Goal: Task Accomplishment & Management: Complete application form

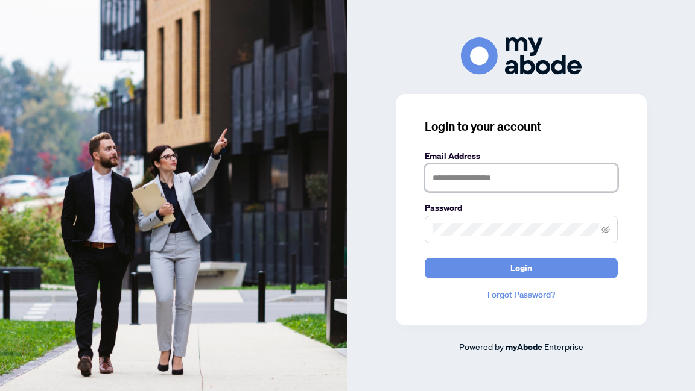
click at [452, 171] on input "text" at bounding box center [521, 178] width 193 height 28
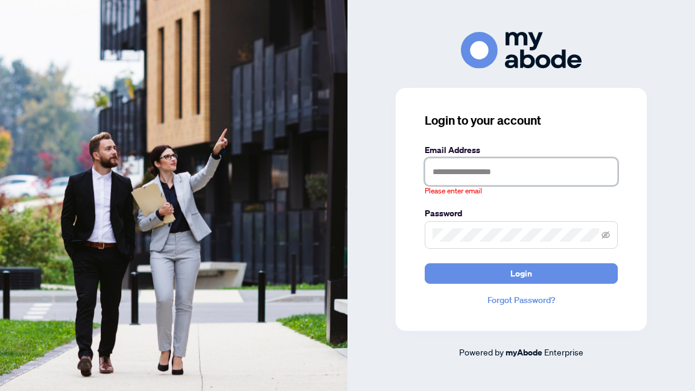
type input "**********"
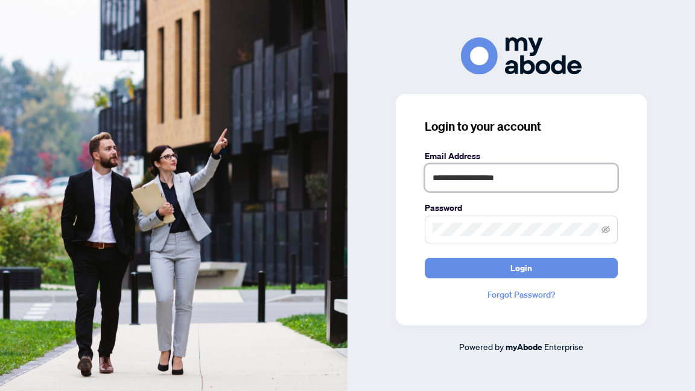
click at [425, 258] on button "Login" at bounding box center [521, 268] width 193 height 21
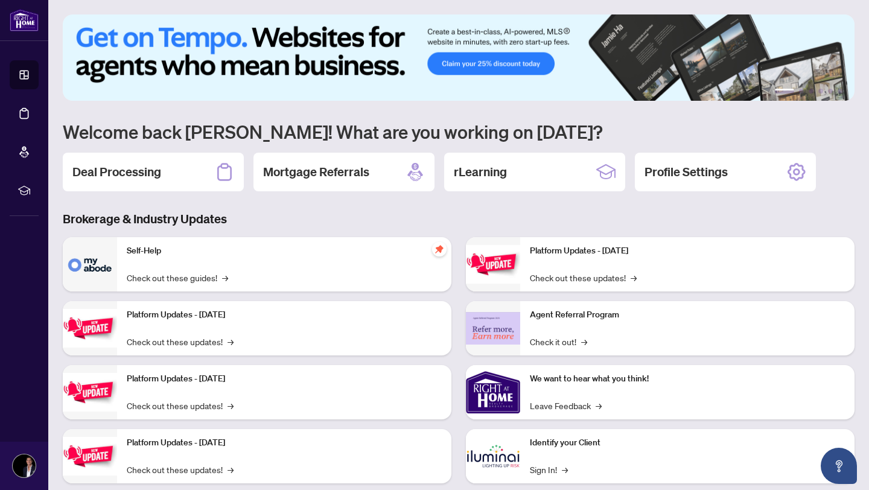
click at [173, 168] on div "Deal Processing" at bounding box center [153, 172] width 181 height 39
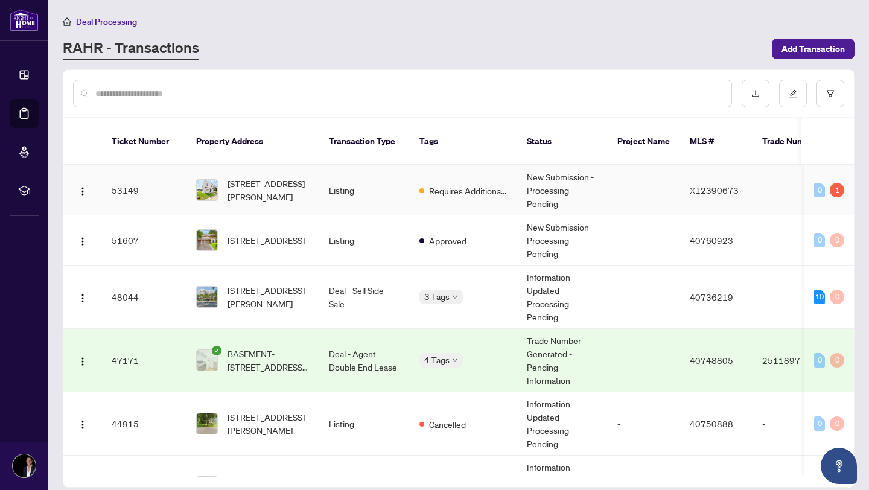
click at [306, 179] on span "[STREET_ADDRESS][PERSON_NAME]" at bounding box center [268, 190] width 82 height 27
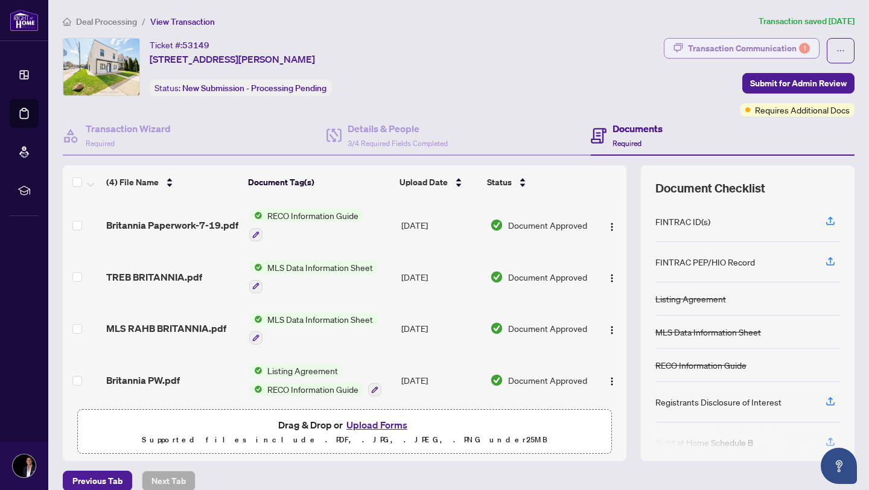
click at [737, 43] on div "Transaction Communication 1" at bounding box center [749, 48] width 122 height 19
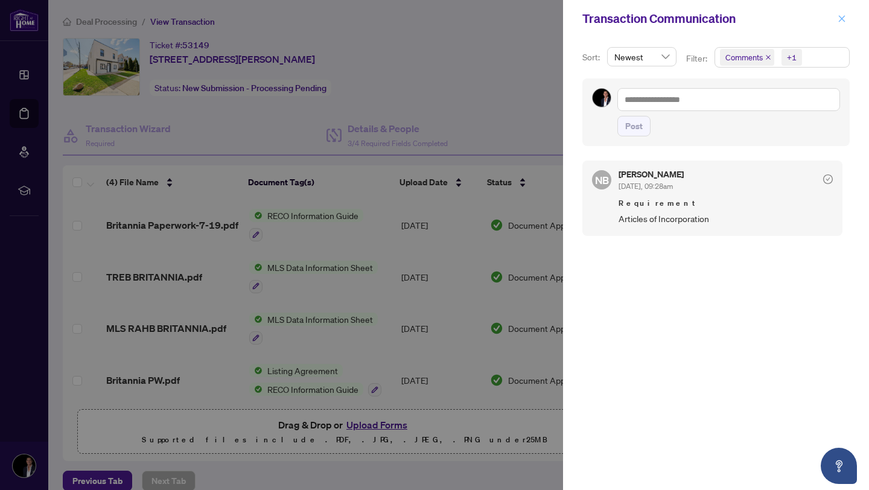
click at [840, 16] on icon "close" at bounding box center [841, 18] width 8 height 8
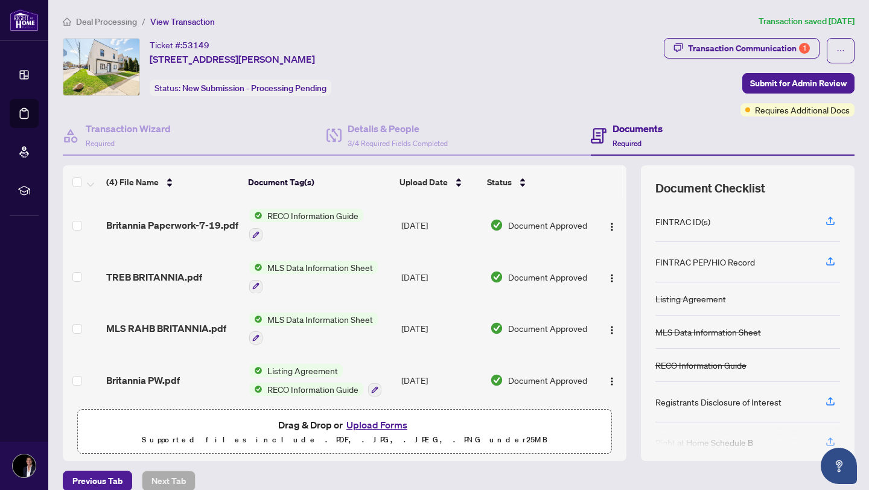
scroll to position [14, 0]
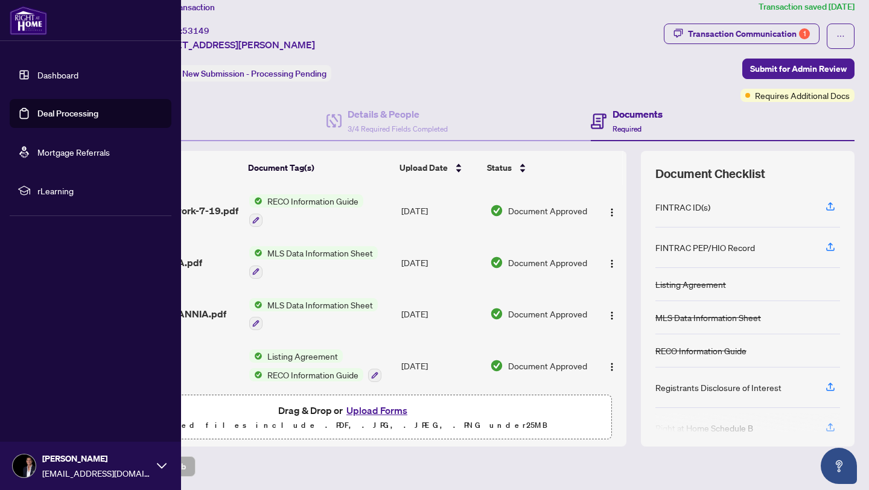
click at [73, 74] on link "Dashboard" at bounding box center [57, 74] width 41 height 11
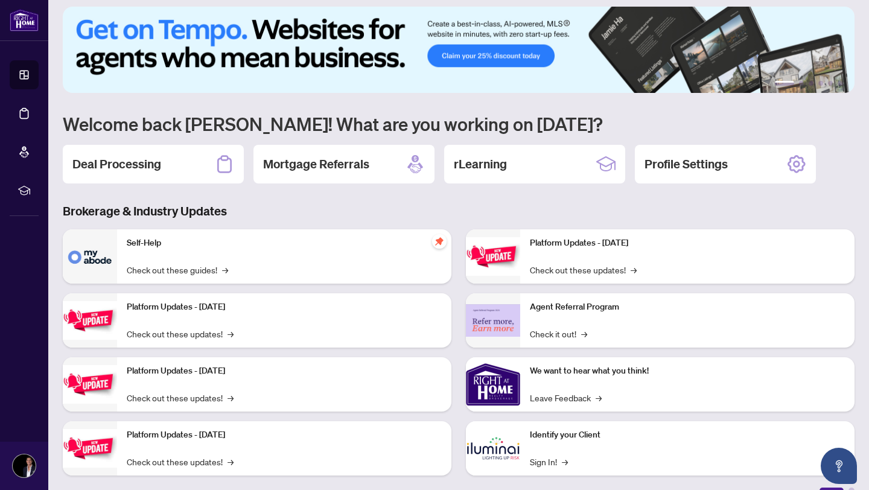
scroll to position [14, 0]
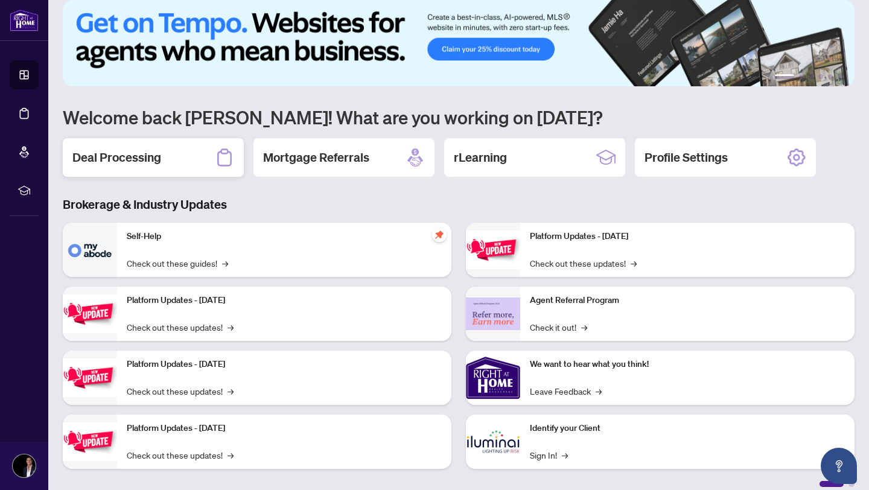
click at [94, 142] on div "Deal Processing" at bounding box center [153, 157] width 181 height 39
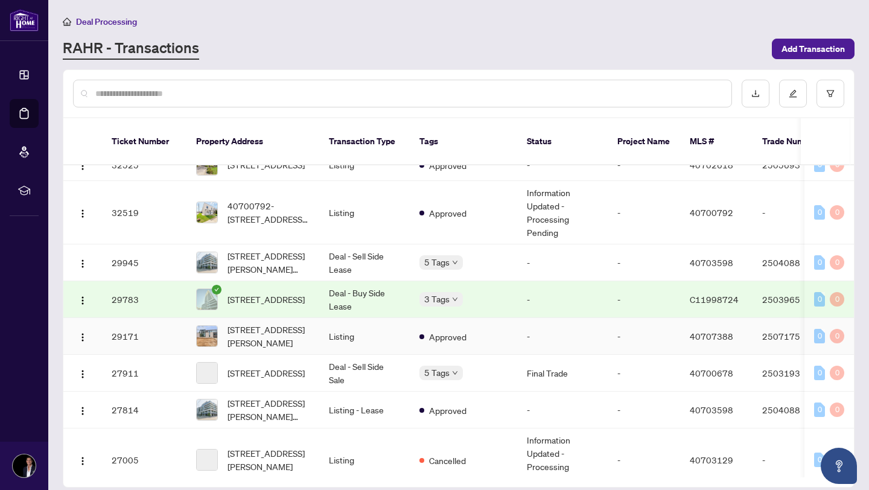
scroll to position [1249, 0]
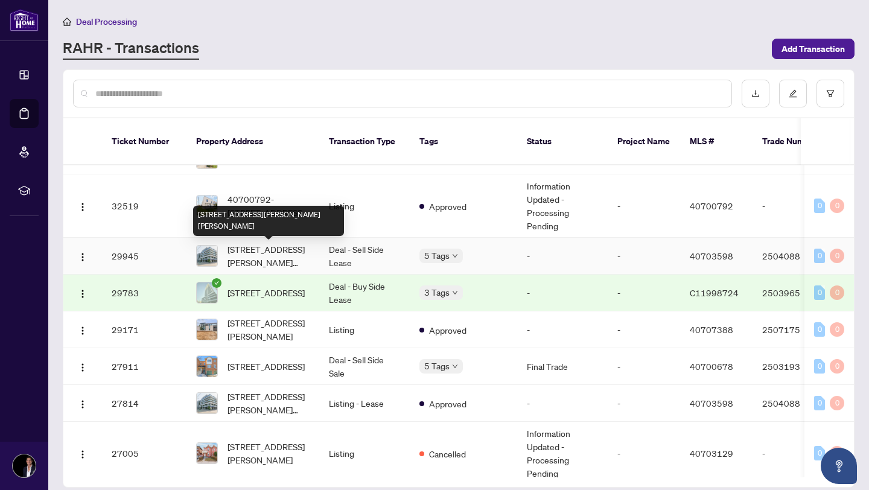
click at [274, 226] on div "[STREET_ADDRESS][PERSON_NAME][PERSON_NAME]" at bounding box center [268, 221] width 151 height 30
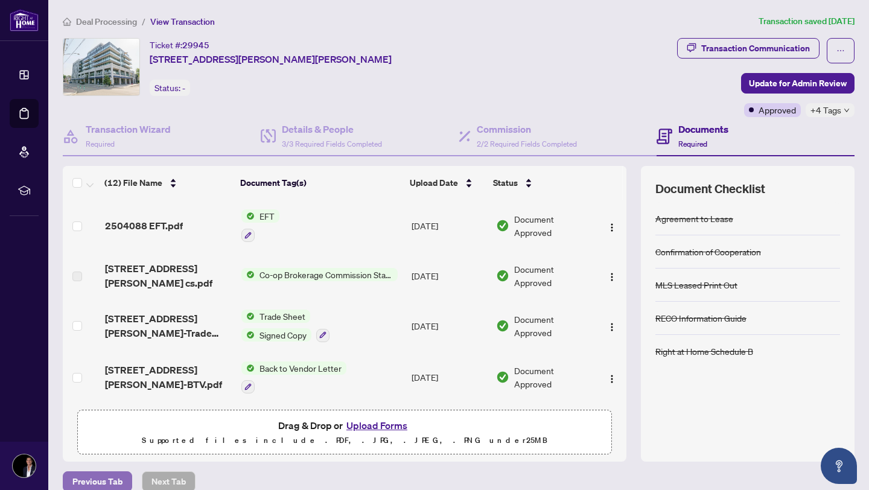
click at [119, 472] on span "Previous Tab" at bounding box center [97, 481] width 50 height 19
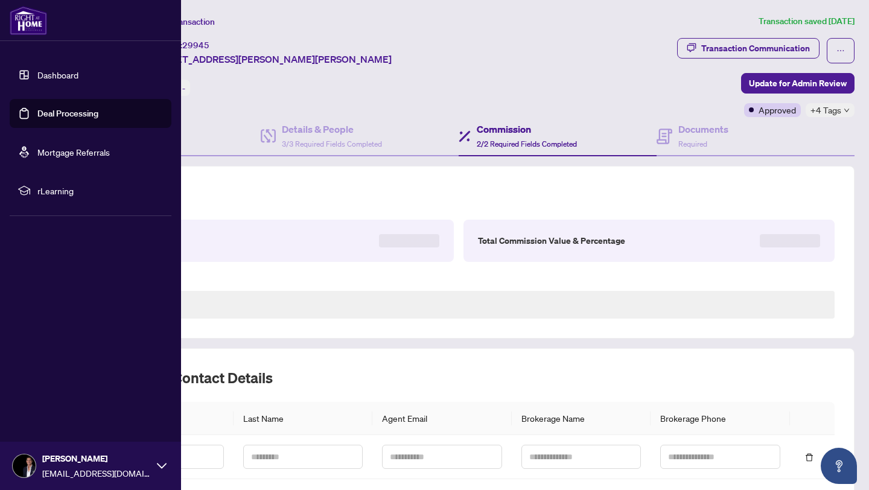
type textarea "**********"
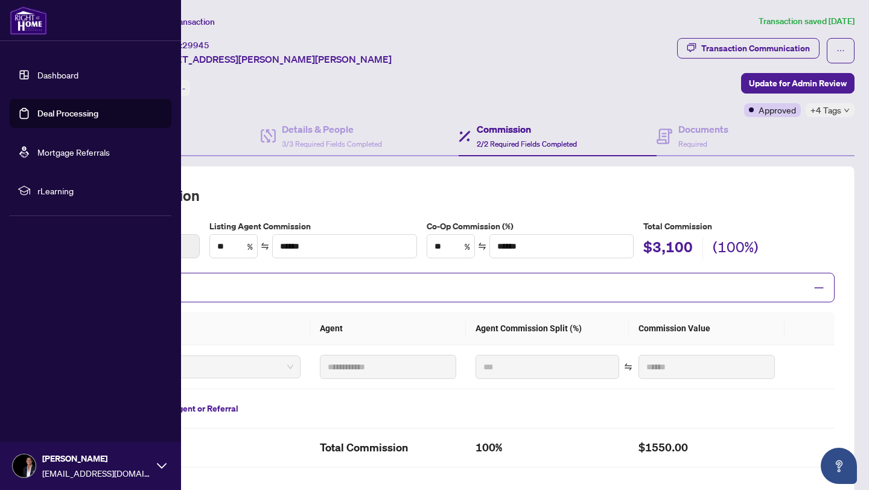
click at [37, 80] on link "Dashboard" at bounding box center [57, 74] width 41 height 11
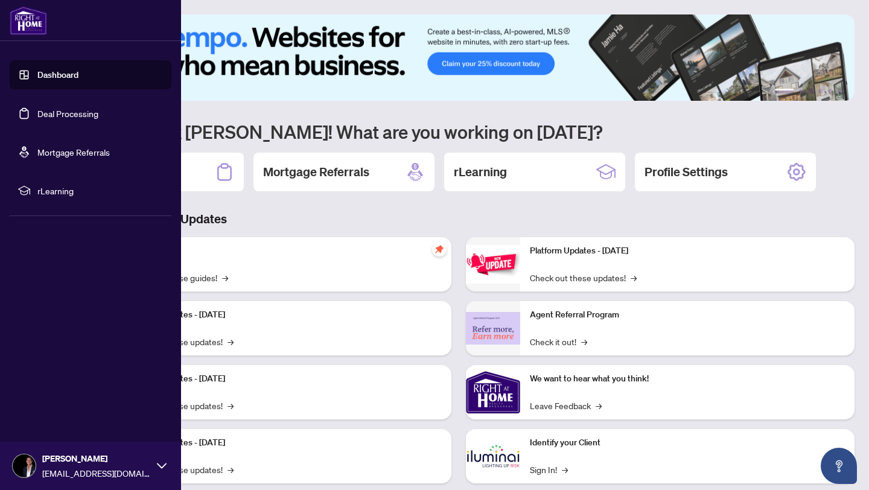
click at [37, 77] on link "Dashboard" at bounding box center [57, 74] width 41 height 11
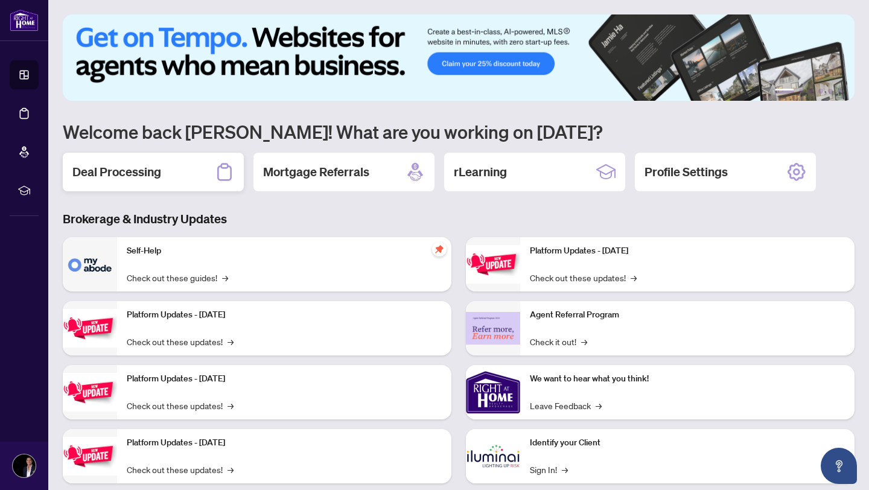
click at [160, 175] on div "Deal Processing" at bounding box center [153, 172] width 181 height 39
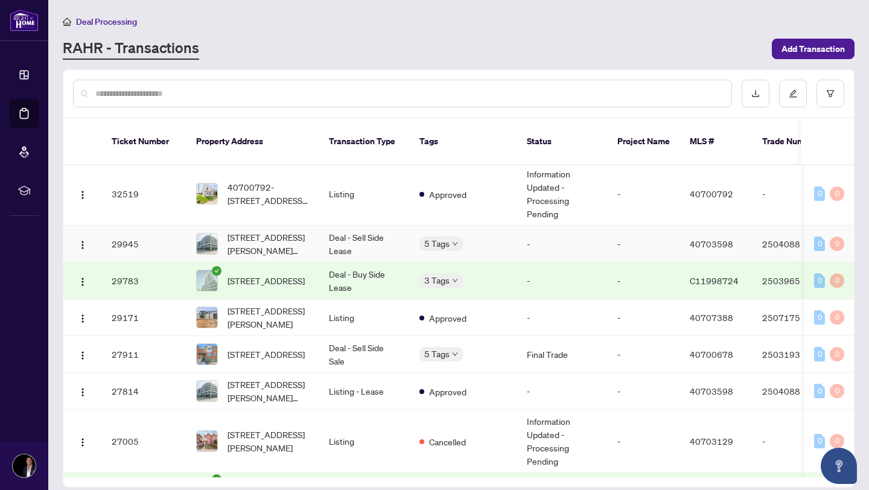
scroll to position [1232, 0]
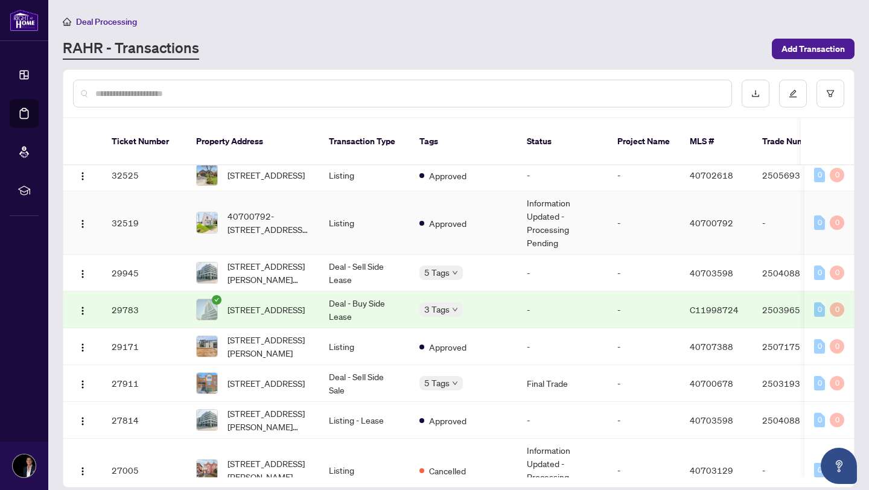
click at [276, 238] on td "40700792-[STREET_ADDRESS][PERSON_NAME]" at bounding box center [252, 222] width 133 height 63
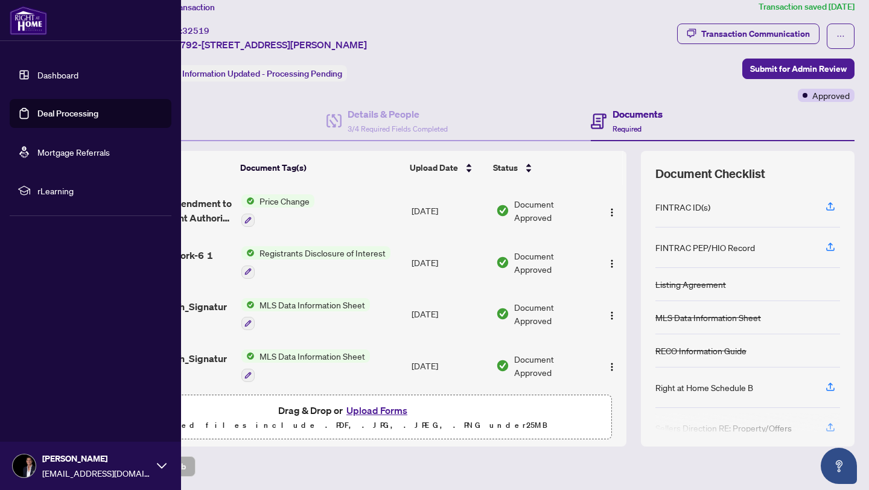
click at [37, 69] on link "Dashboard" at bounding box center [57, 74] width 41 height 11
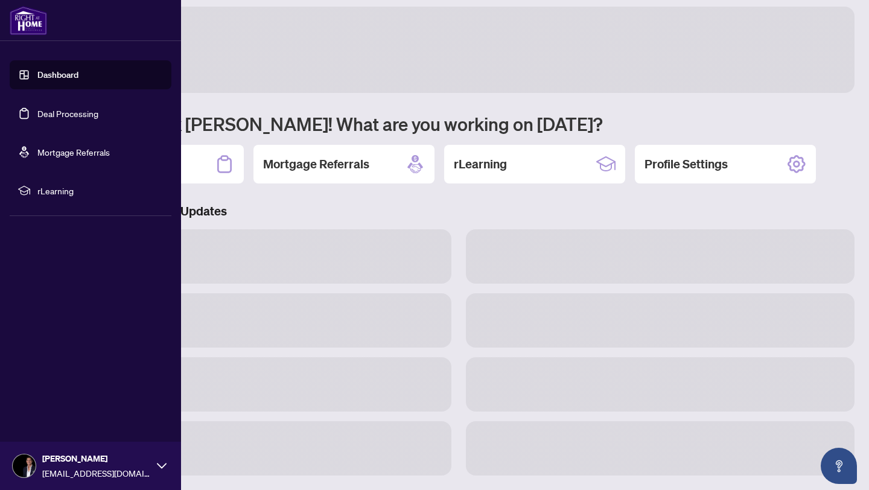
scroll to position [14, 0]
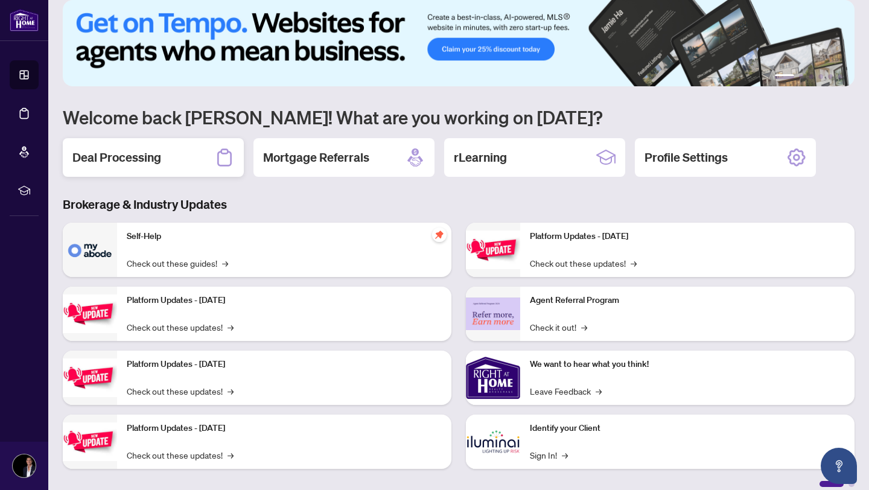
click at [138, 167] on div "Deal Processing" at bounding box center [153, 157] width 181 height 39
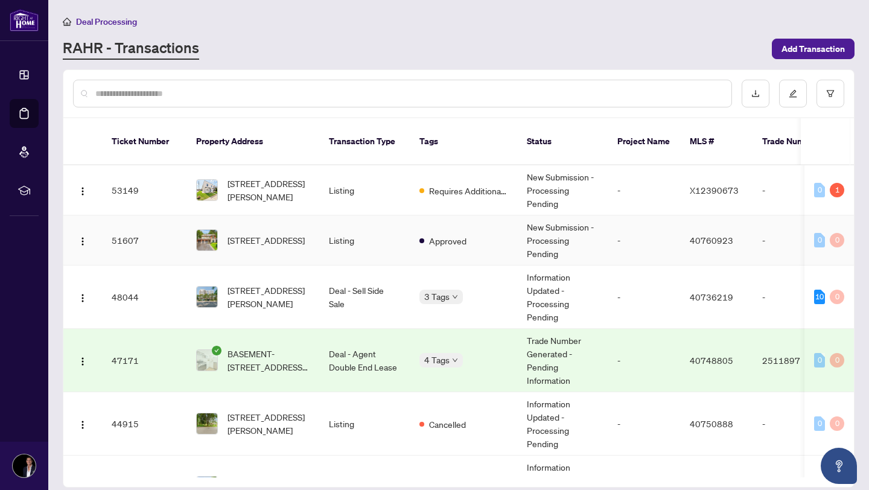
drag, startPoint x: 826, startPoint y: 46, endPoint x: 578, endPoint y: 284, distance: 343.4
click at [578, 284] on main "Deal Processing [PERSON_NAME] - Transactions Add Transaction Ticket Number Prop…" at bounding box center [458, 245] width 820 height 490
click at [787, 45] on span "Add Transaction" at bounding box center [812, 48] width 63 height 19
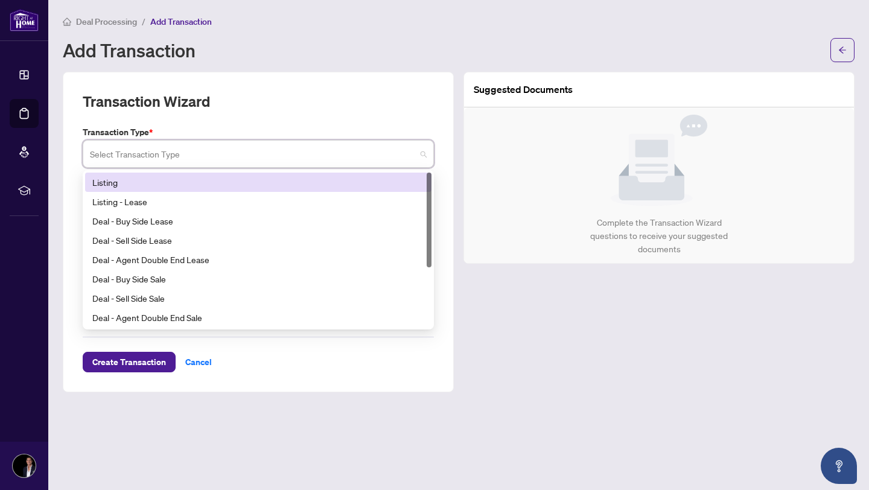
click at [232, 148] on input "search" at bounding box center [253, 155] width 326 height 27
click at [186, 189] on div "Listing" at bounding box center [258, 182] width 346 height 19
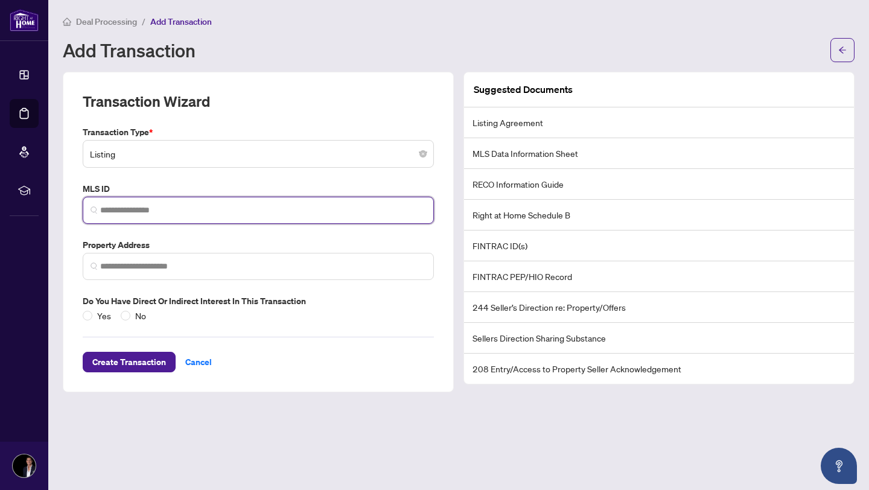
click at [179, 209] on input "search" at bounding box center [263, 210] width 326 height 13
paste input "********"
type input "********"
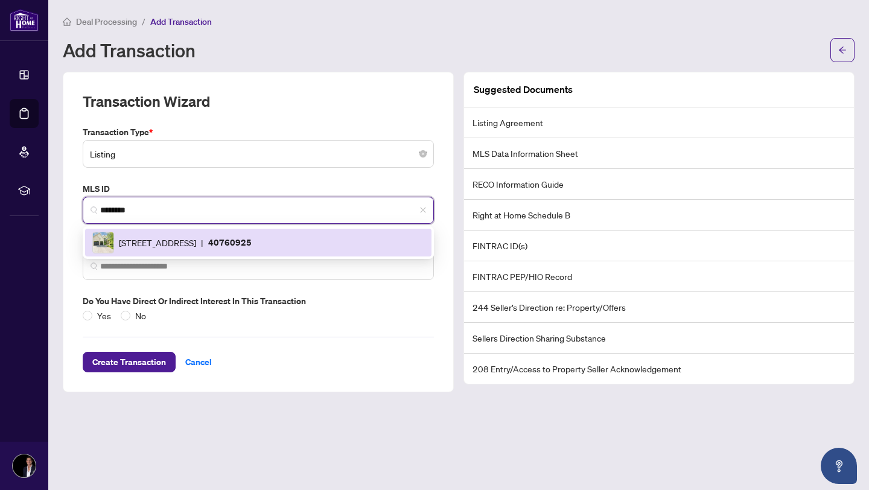
click at [173, 236] on span "[STREET_ADDRESS]" at bounding box center [157, 242] width 77 height 13
type input "**********"
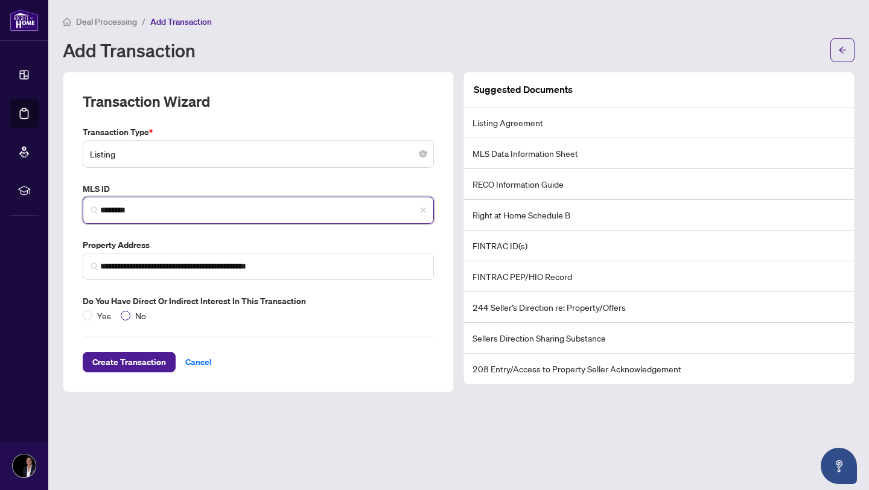
type input "********"
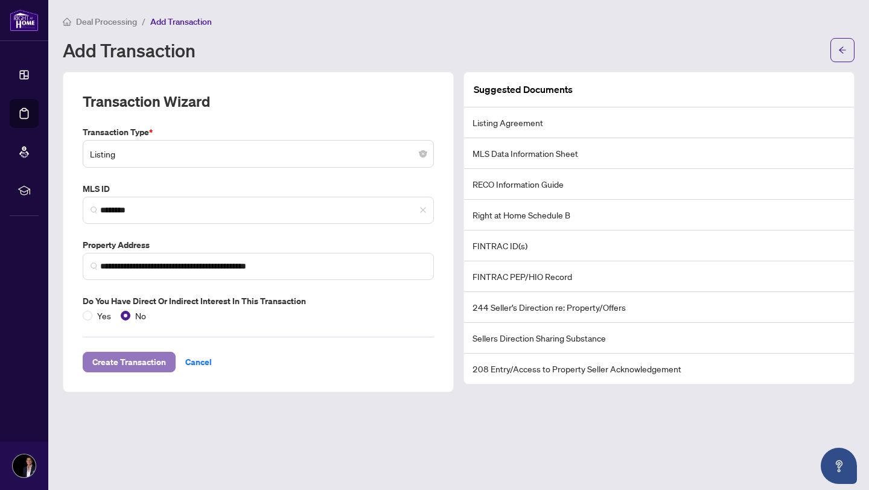
click at [163, 359] on span "Create Transaction" at bounding box center [129, 361] width 74 height 19
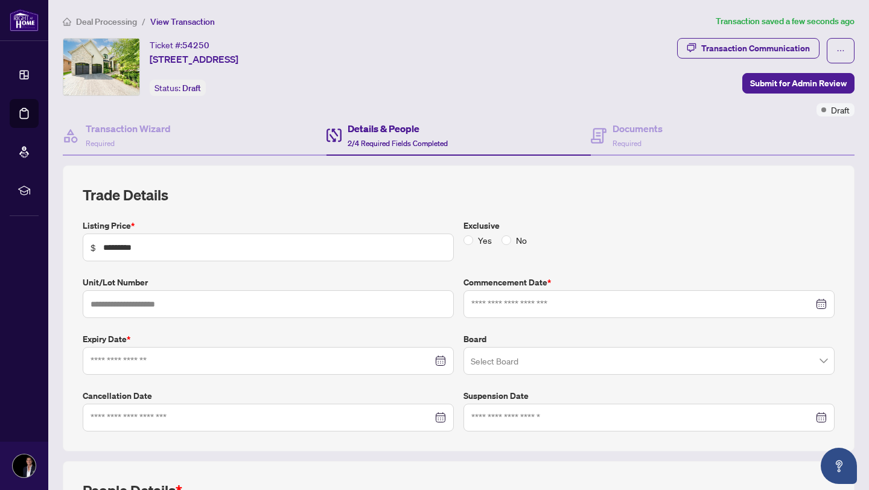
type input "**********"
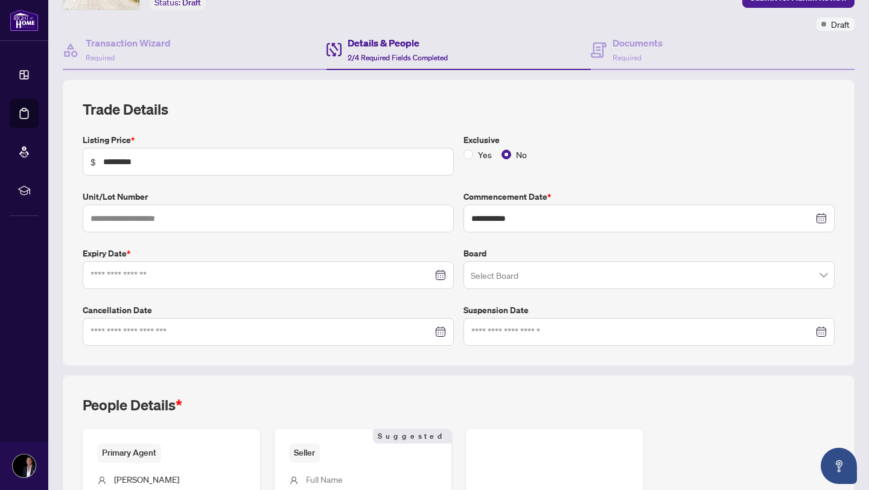
scroll to position [89, 0]
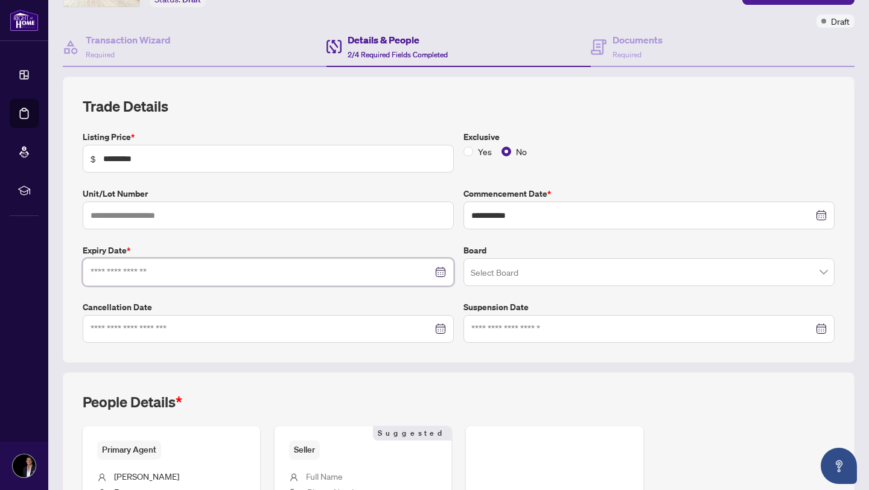
click at [317, 270] on input at bounding box center [261, 271] width 342 height 13
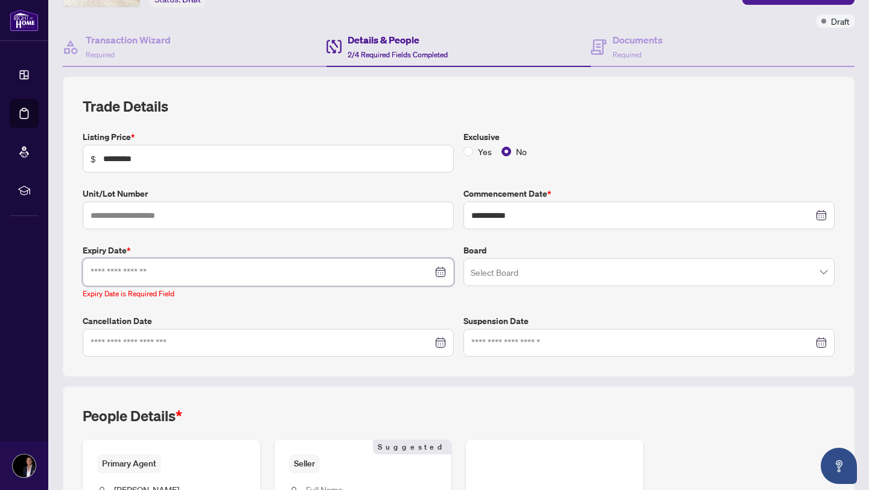
click at [445, 274] on div at bounding box center [267, 271] width 355 height 13
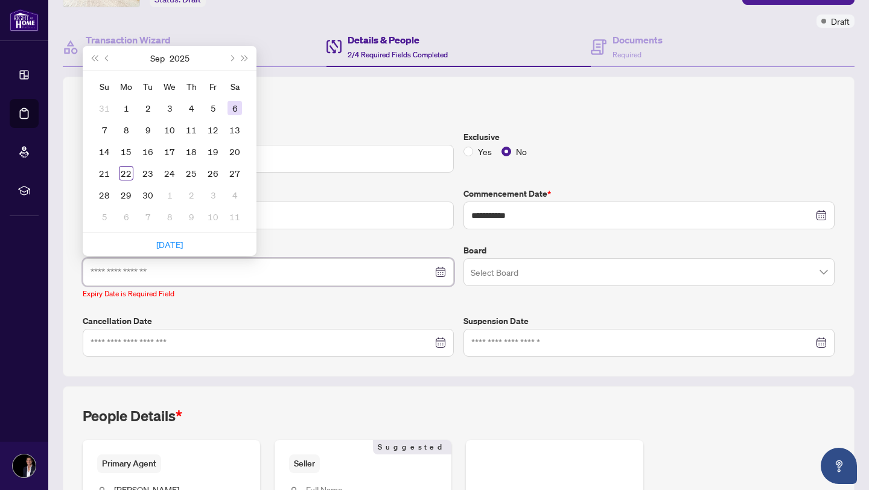
type input "**********"
click at [233, 61] on button "Next month (PageDown)" at bounding box center [230, 58] width 13 height 24
type input "**********"
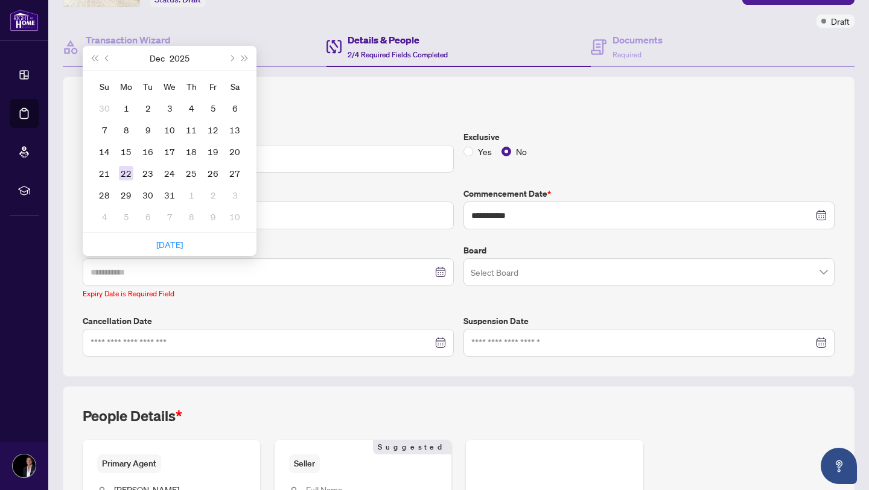
click at [124, 169] on div "22" at bounding box center [126, 173] width 14 height 14
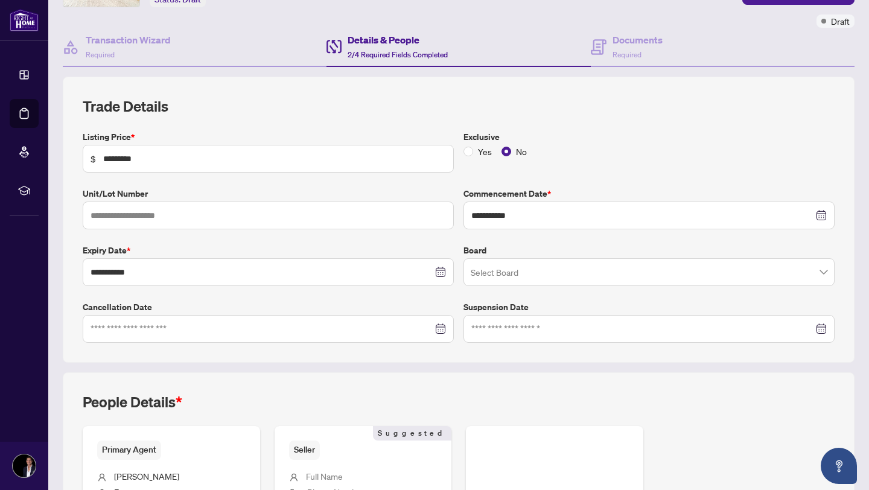
click at [520, 265] on input "search" at bounding box center [644, 274] width 346 height 27
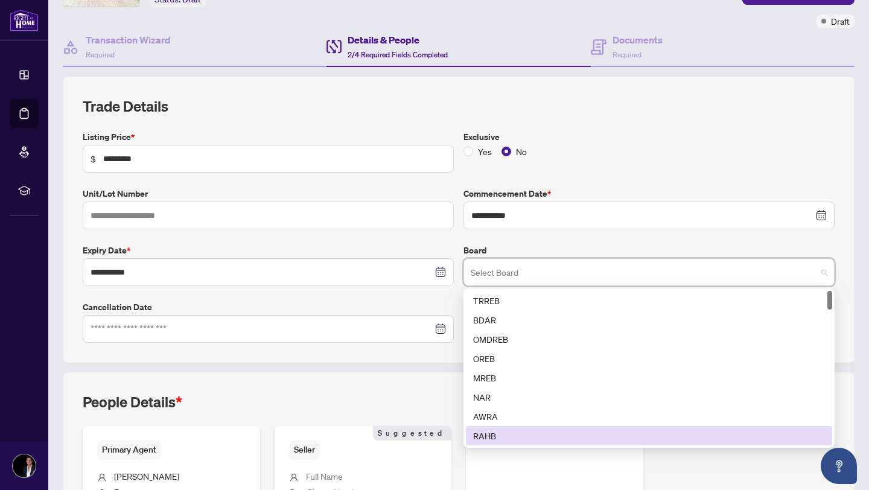
click at [514, 434] on div "RAHB" at bounding box center [649, 435] width 352 height 13
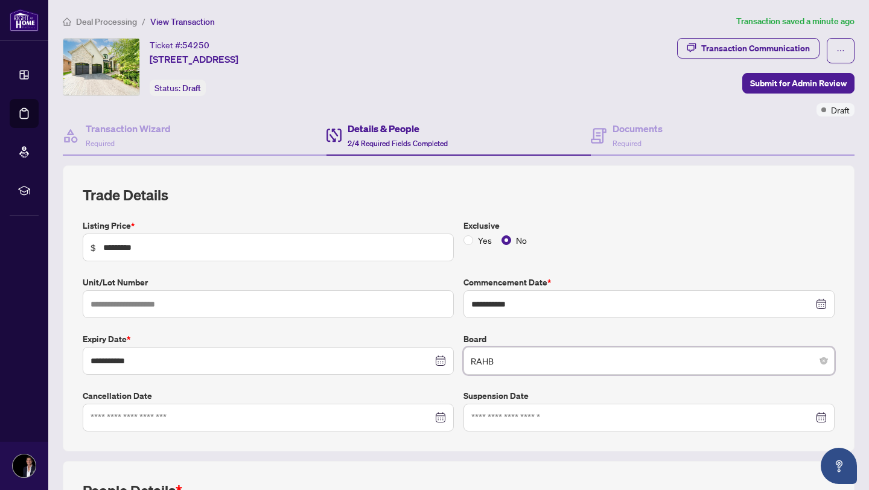
scroll to position [254, 0]
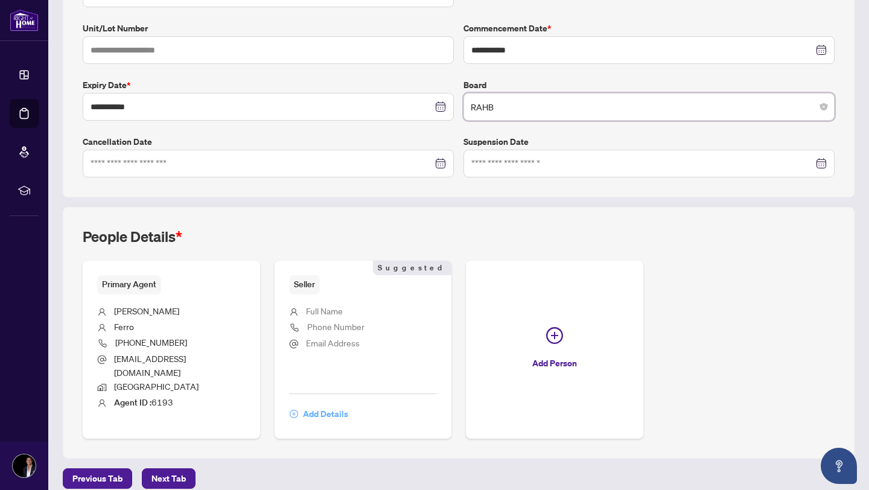
click at [325, 405] on span "Add Details" at bounding box center [325, 413] width 45 height 19
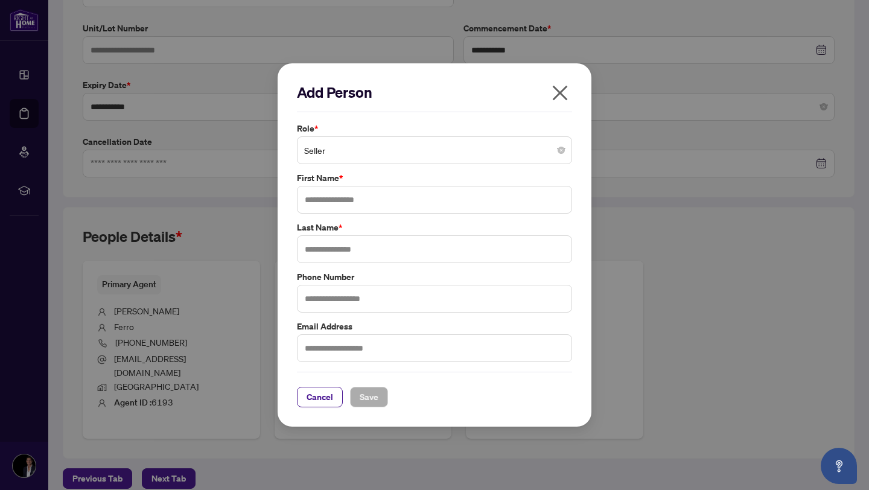
click at [557, 95] on icon "close" at bounding box center [560, 93] width 15 height 15
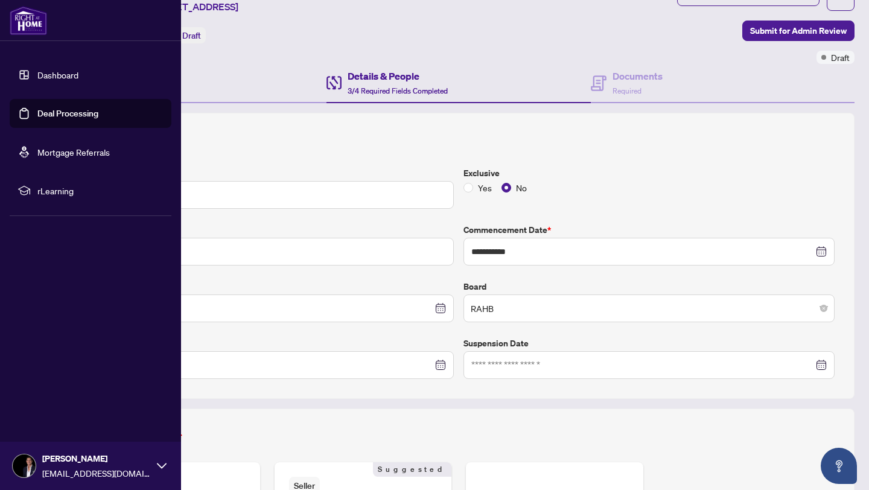
click at [46, 80] on link "Dashboard" at bounding box center [57, 74] width 41 height 11
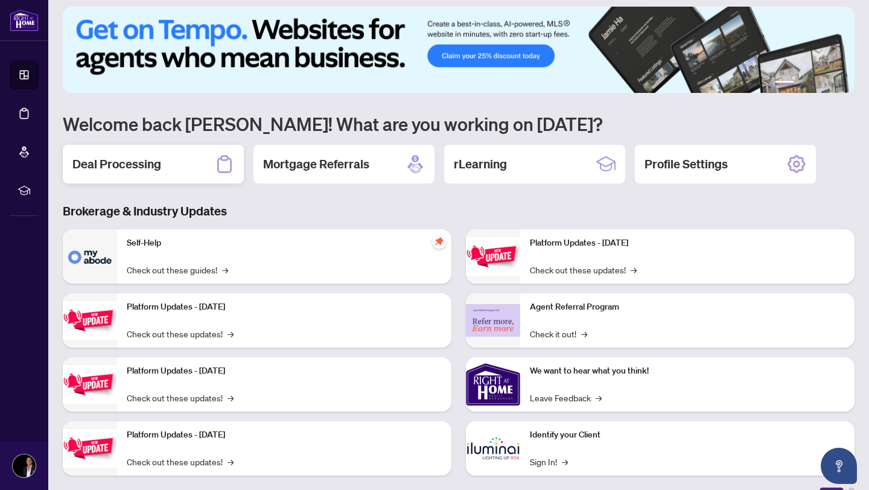
click at [174, 150] on div "Deal Processing" at bounding box center [153, 164] width 181 height 39
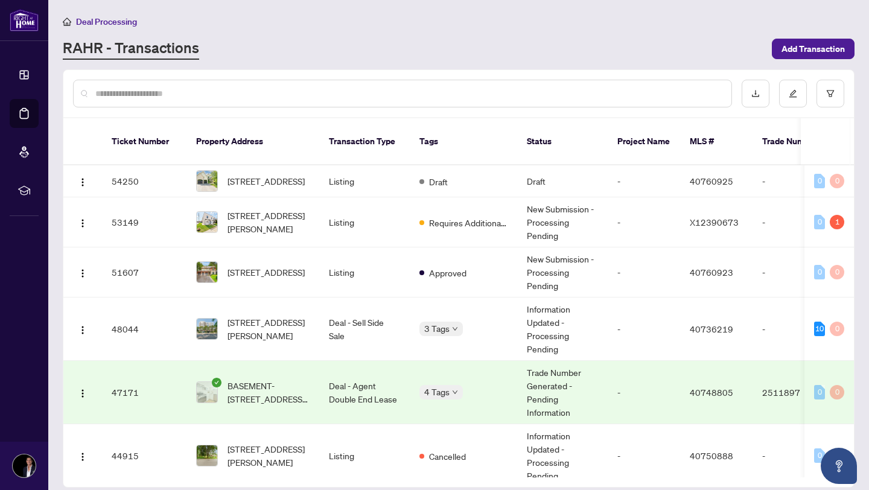
click at [252, 90] on input "text" at bounding box center [408, 93] width 626 height 13
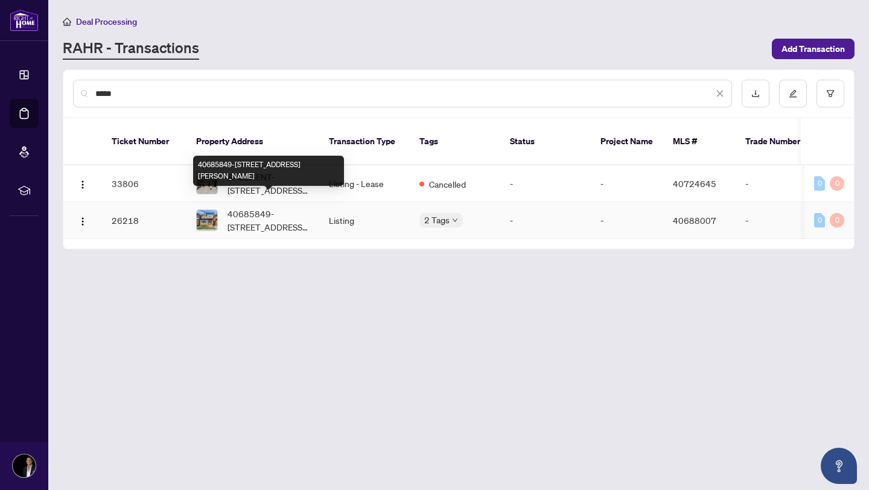
type input "*****"
click at [256, 211] on span "40685849-[STREET_ADDRESS][PERSON_NAME]" at bounding box center [268, 220] width 82 height 27
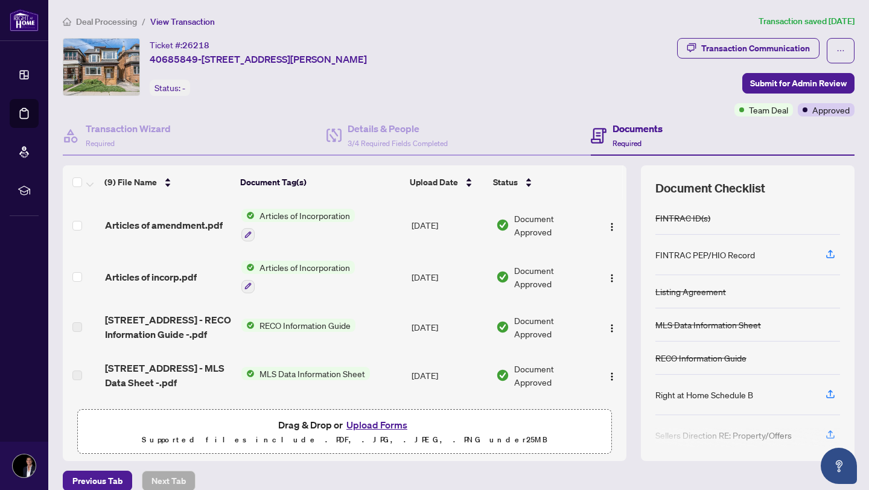
click at [170, 231] on td "Articles of amendment.pdf" at bounding box center [168, 225] width 136 height 52
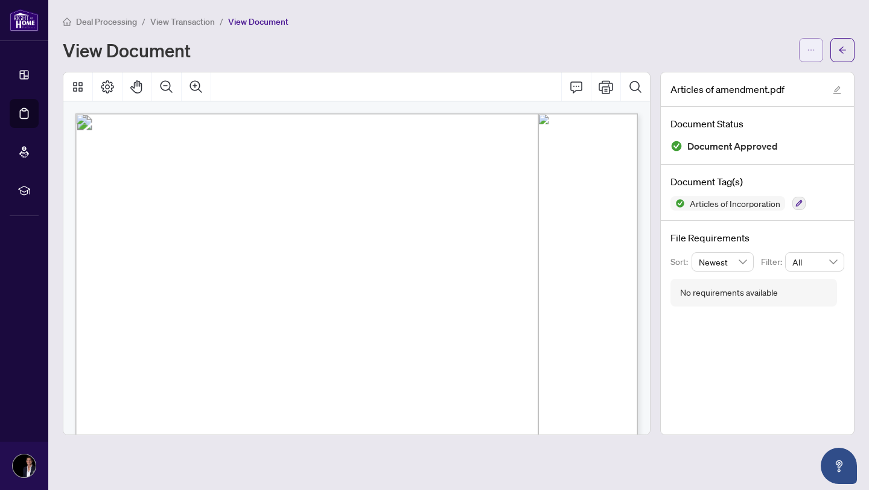
click at [810, 48] on icon "ellipsis" at bounding box center [810, 50] width 8 height 8
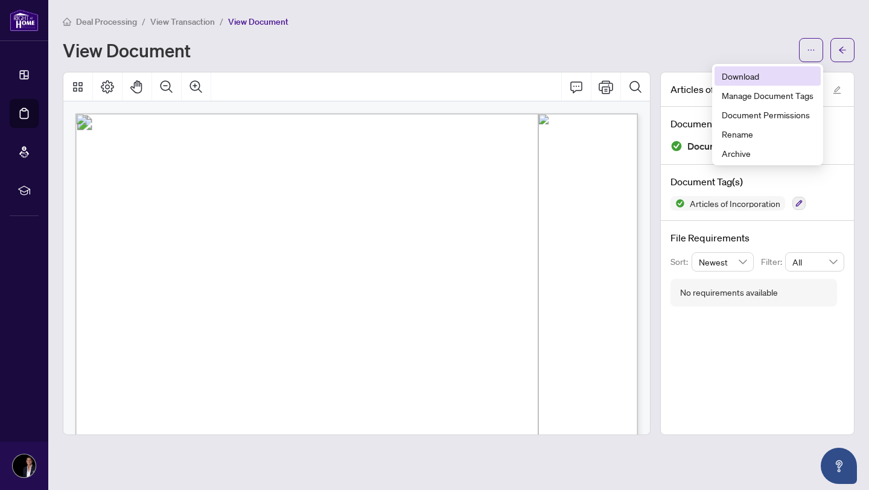
click at [778, 74] on span "Download" at bounding box center [767, 75] width 92 height 13
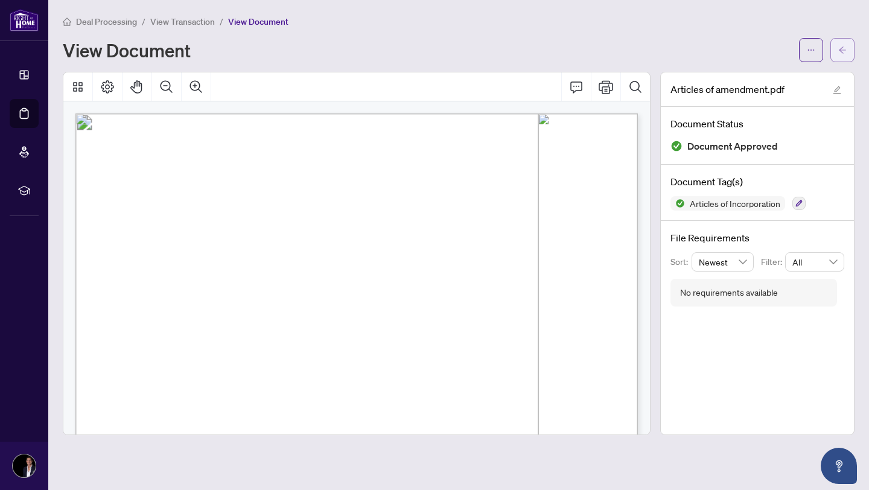
click at [831, 51] on button "button" at bounding box center [842, 50] width 24 height 24
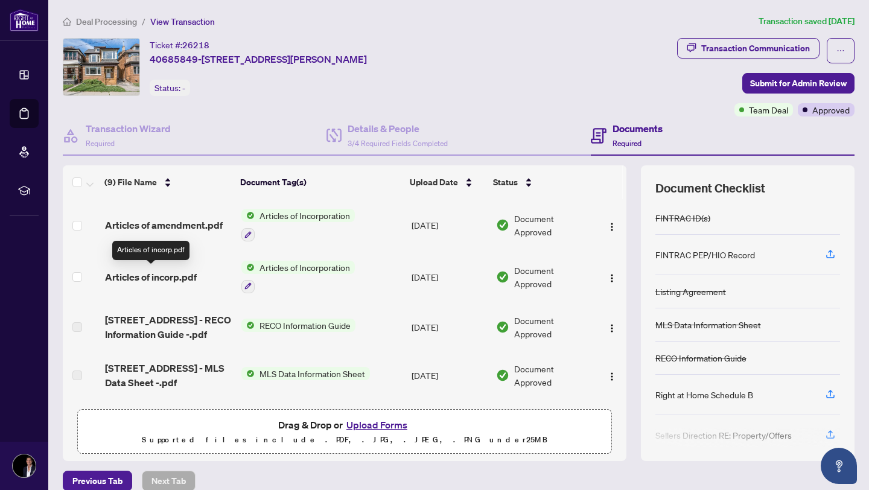
click at [166, 276] on span "Articles of incorp.pdf" at bounding box center [151, 277] width 92 height 14
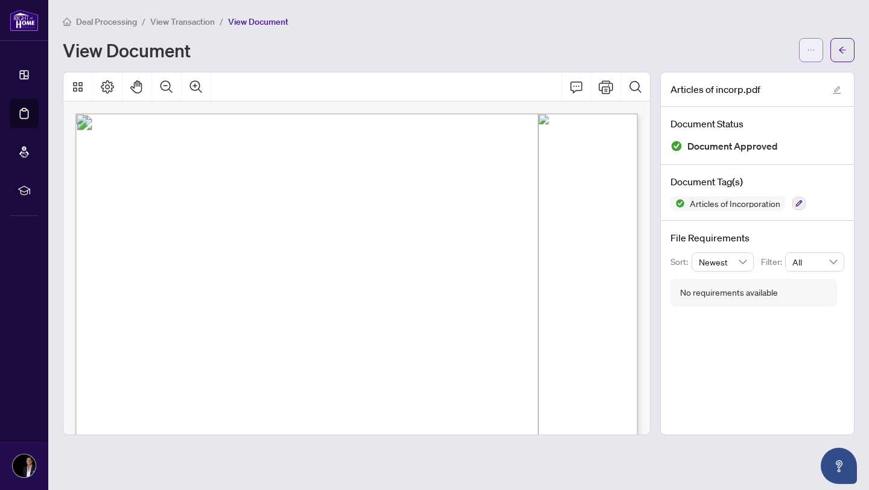
click at [816, 49] on button "button" at bounding box center [811, 50] width 24 height 24
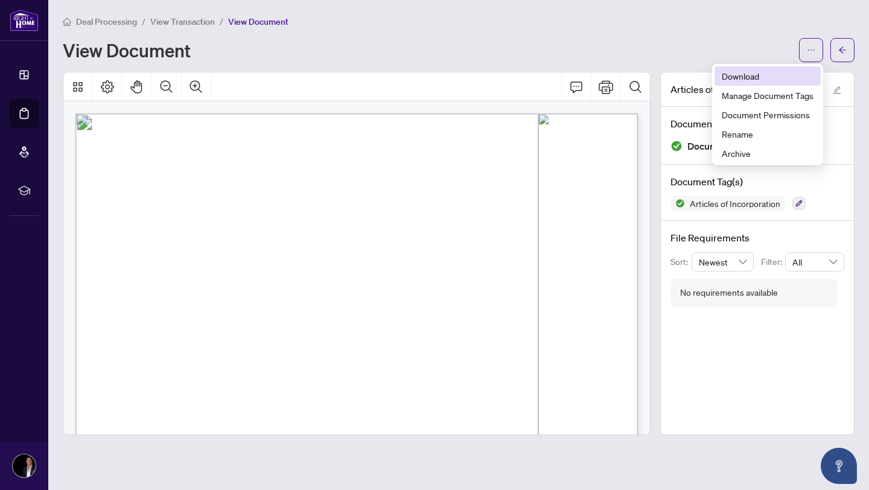
click at [773, 79] on span "Download" at bounding box center [767, 75] width 92 height 13
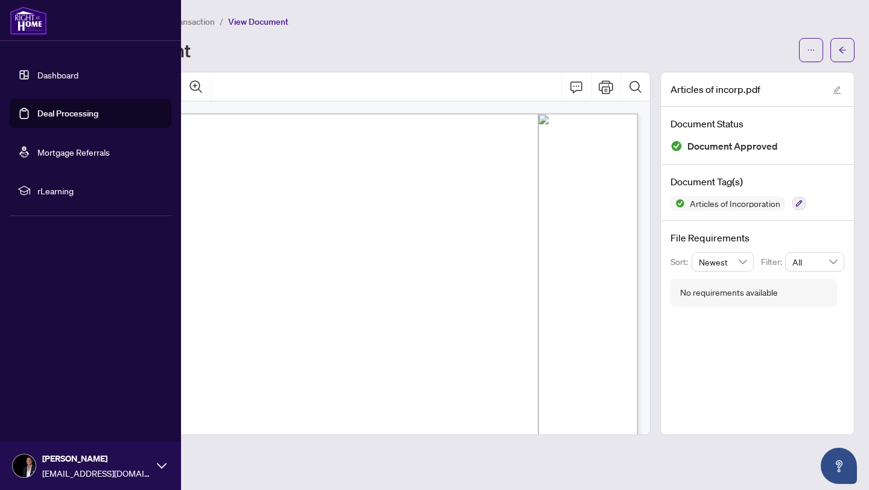
click at [78, 74] on link "Dashboard" at bounding box center [57, 74] width 41 height 11
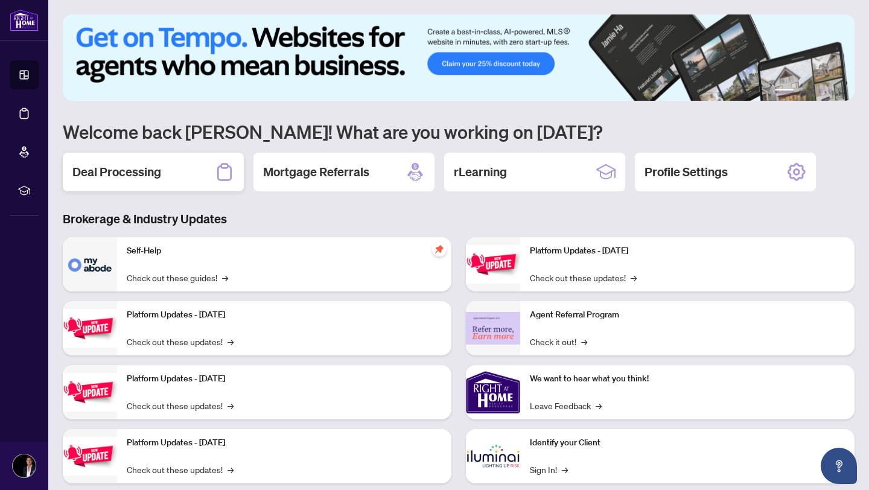
click at [190, 172] on div "Deal Processing" at bounding box center [153, 172] width 181 height 39
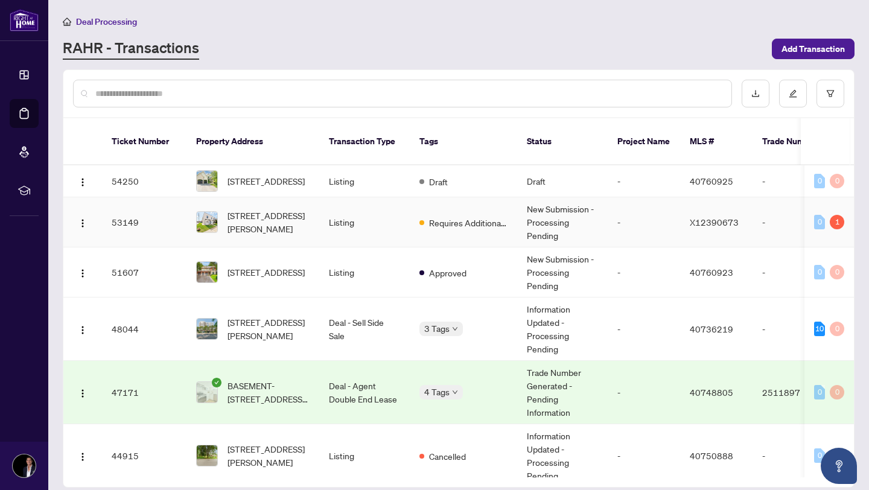
click at [265, 218] on span "[STREET_ADDRESS][PERSON_NAME]" at bounding box center [268, 222] width 82 height 27
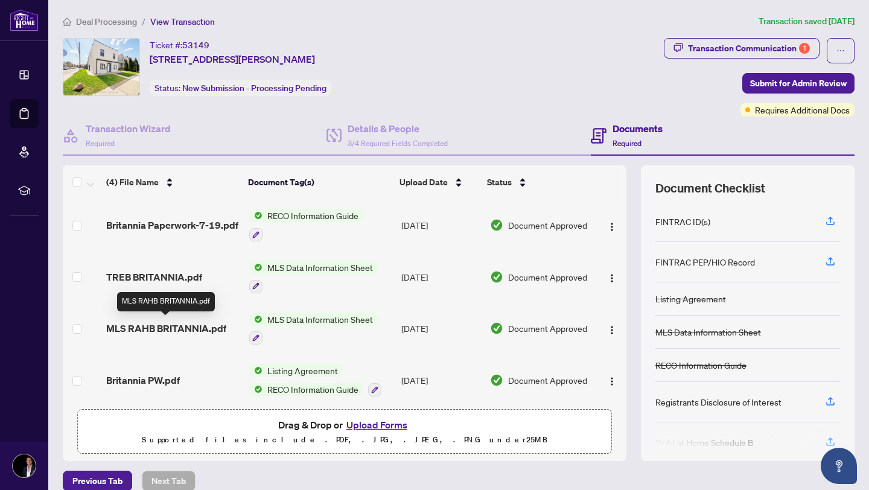
click at [157, 330] on span "MLS RAHB BRITANNIA.pdf" at bounding box center [166, 328] width 120 height 14
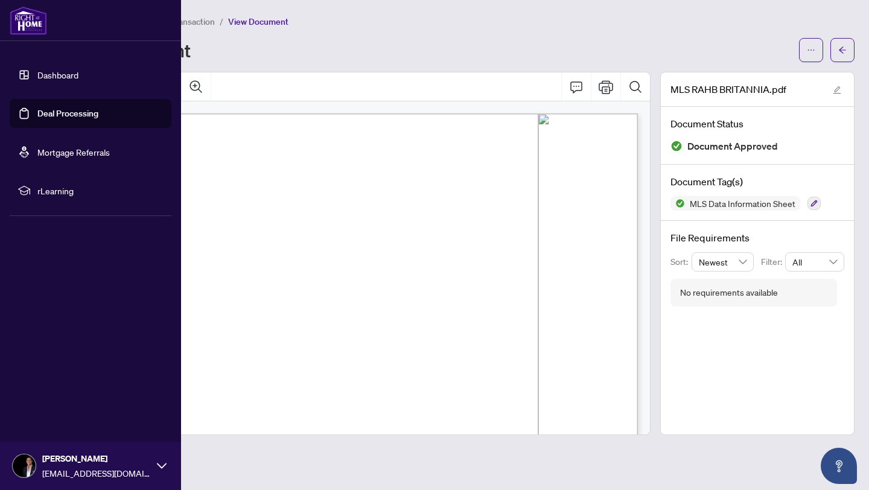
click at [45, 69] on link "Dashboard" at bounding box center [57, 74] width 41 height 11
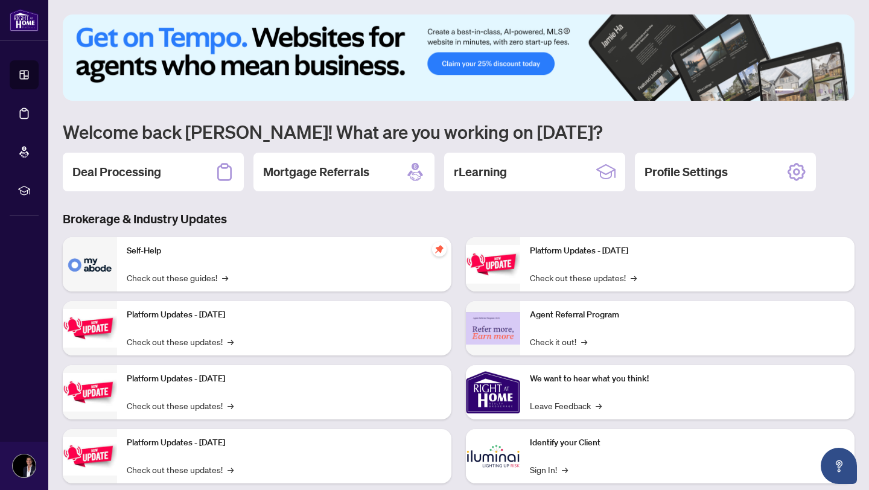
click at [153, 173] on h2 "Deal Processing" at bounding box center [116, 171] width 89 height 17
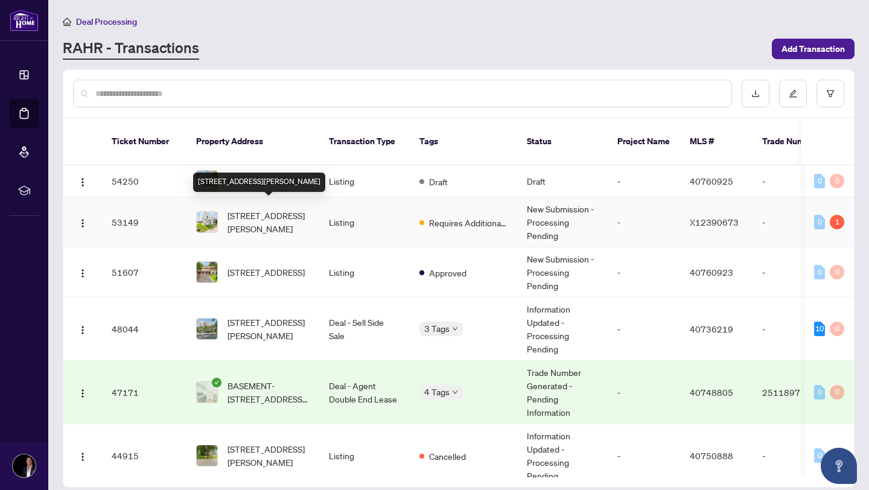
scroll to position [1, 0]
click at [273, 219] on span "[STREET_ADDRESS][PERSON_NAME]" at bounding box center [268, 221] width 82 height 27
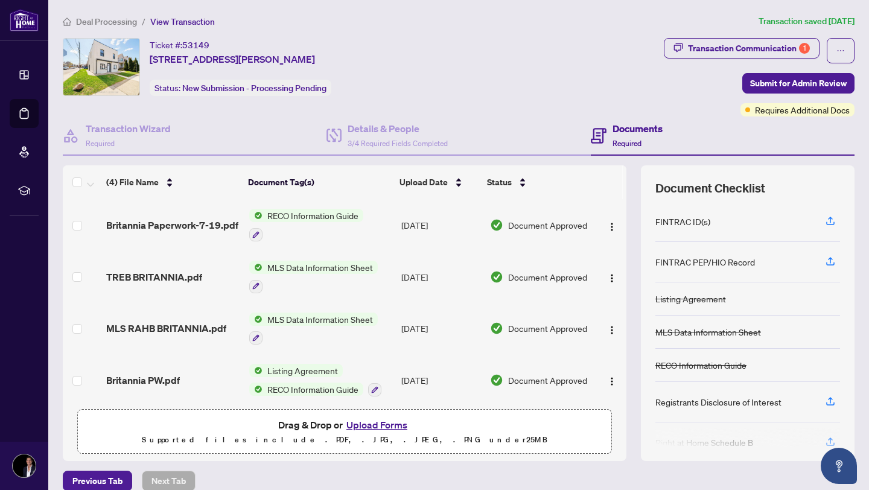
click at [385, 429] on button "Upload Forms" at bounding box center [377, 425] width 68 height 16
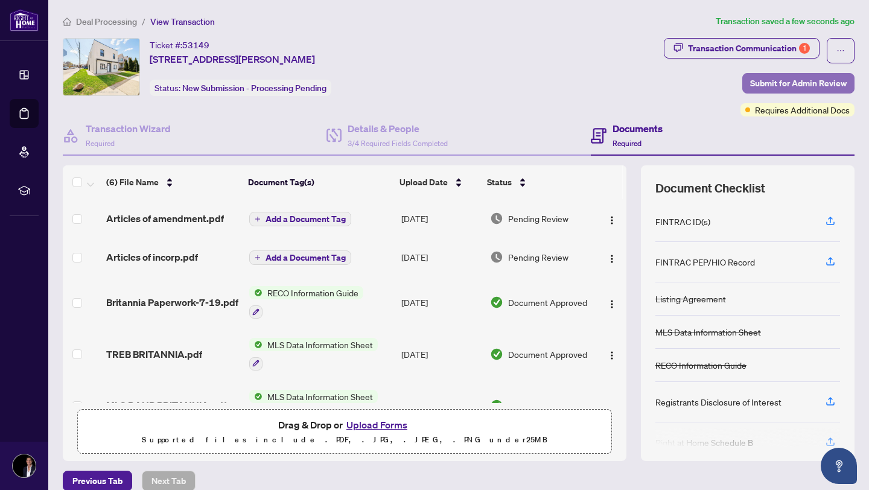
click at [774, 78] on span "Submit for Admin Review" at bounding box center [798, 83] width 97 height 19
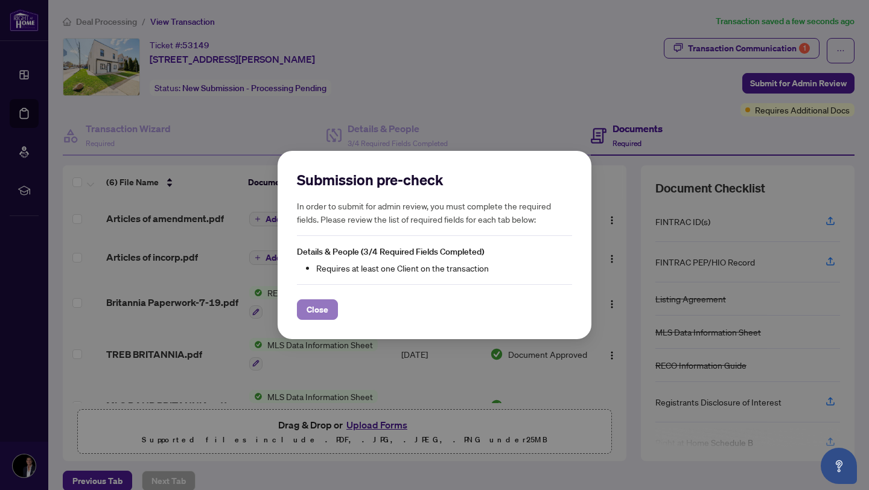
click at [325, 315] on span "Close" at bounding box center [317, 309] width 22 height 19
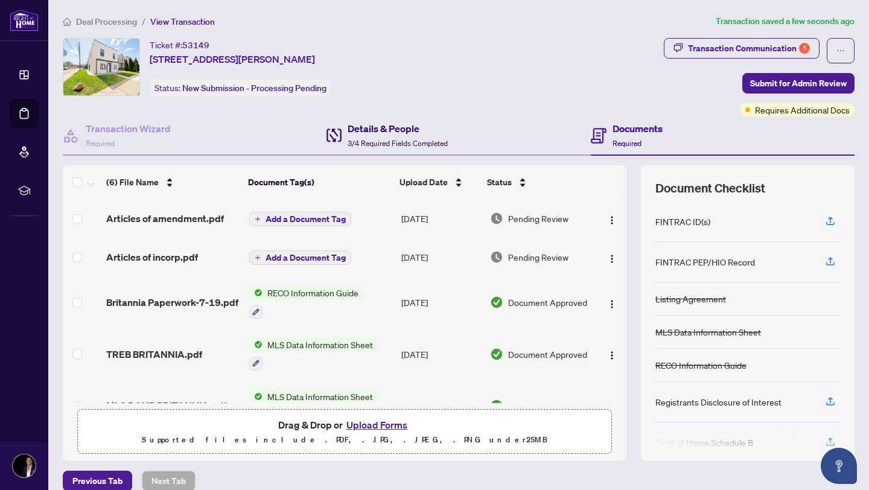
click at [341, 134] on icon at bounding box center [340, 135] width 4 height 13
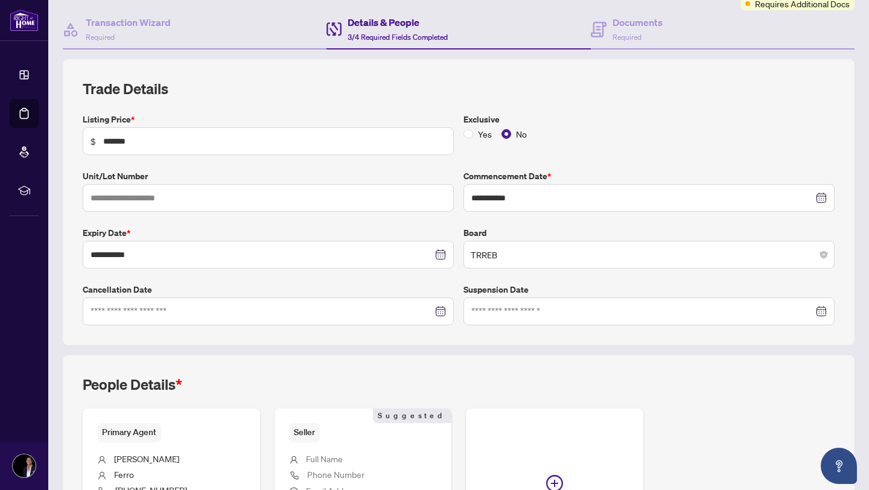
scroll to position [254, 0]
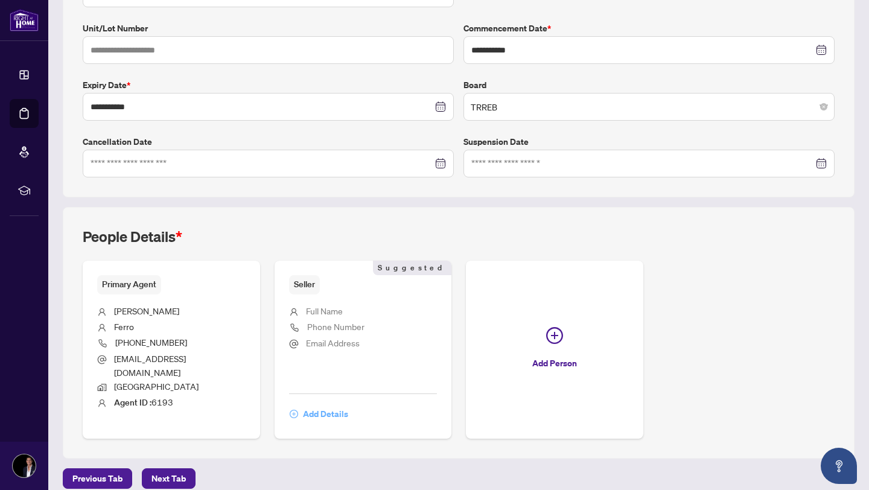
click at [332, 404] on span "Add Details" at bounding box center [325, 413] width 45 height 19
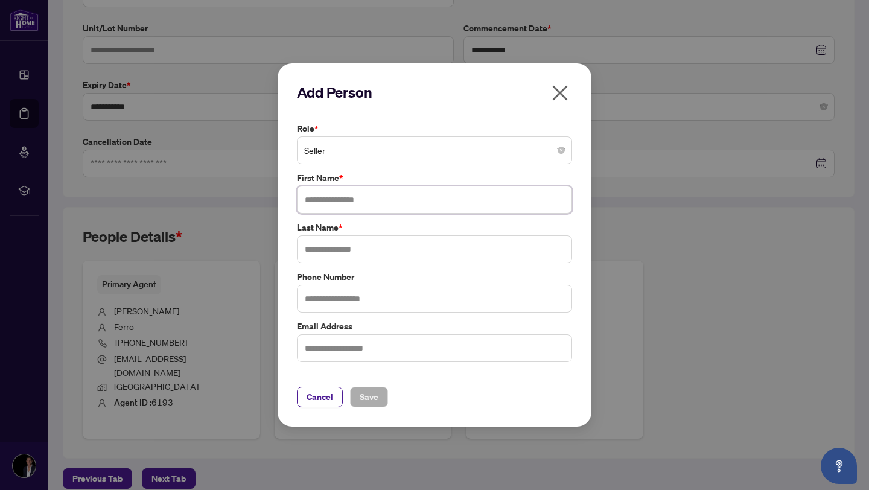
click at [366, 200] on input "text" at bounding box center [434, 200] width 275 height 28
type input "*********"
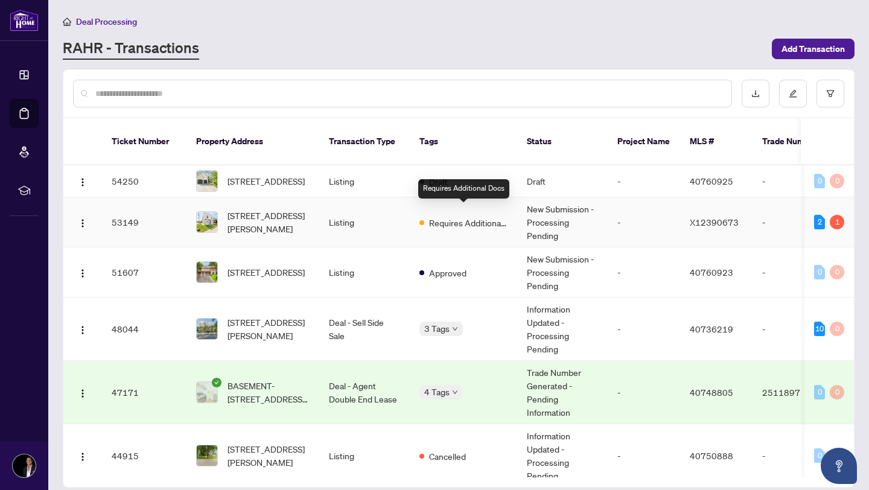
click at [470, 216] on span "Requires Additional Docs" at bounding box center [468, 222] width 78 height 13
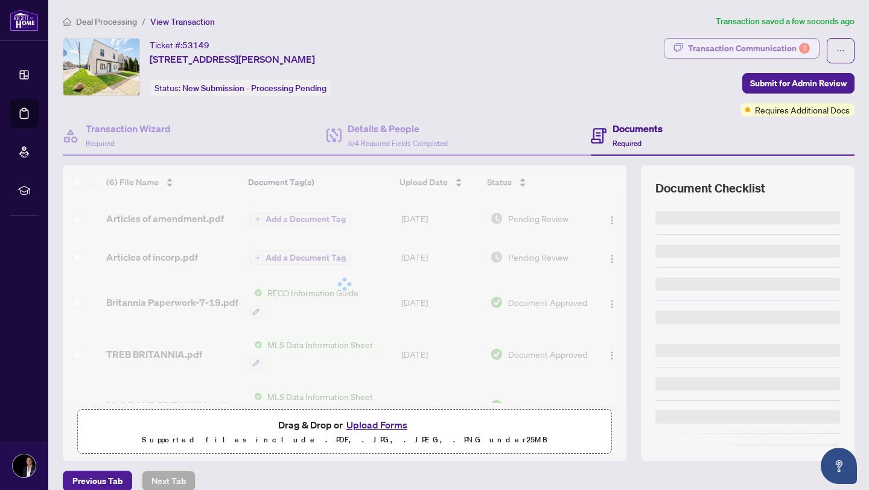
click at [756, 34] on div "Deal Processing / View Transaction Transaction saved a few seconds ago Ticket #…" at bounding box center [458, 252] width 801 height 477
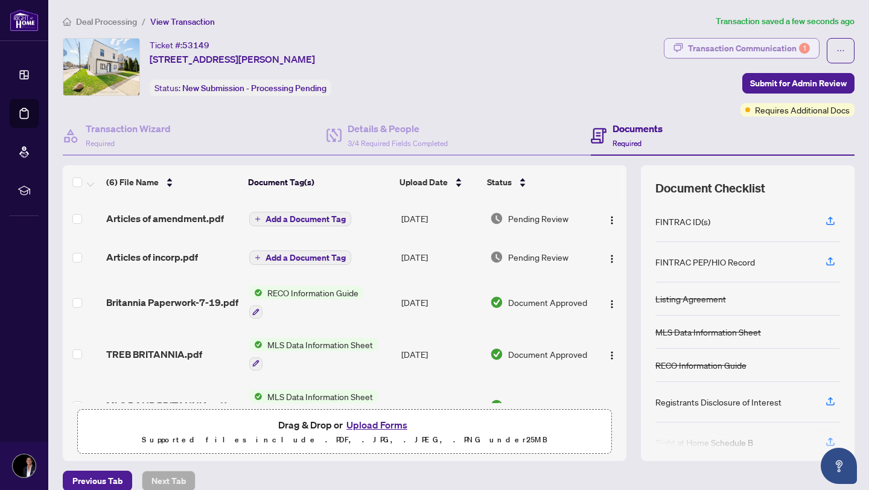
click at [752, 48] on div "Transaction Communication 1" at bounding box center [749, 48] width 122 height 19
type textarea "**********"
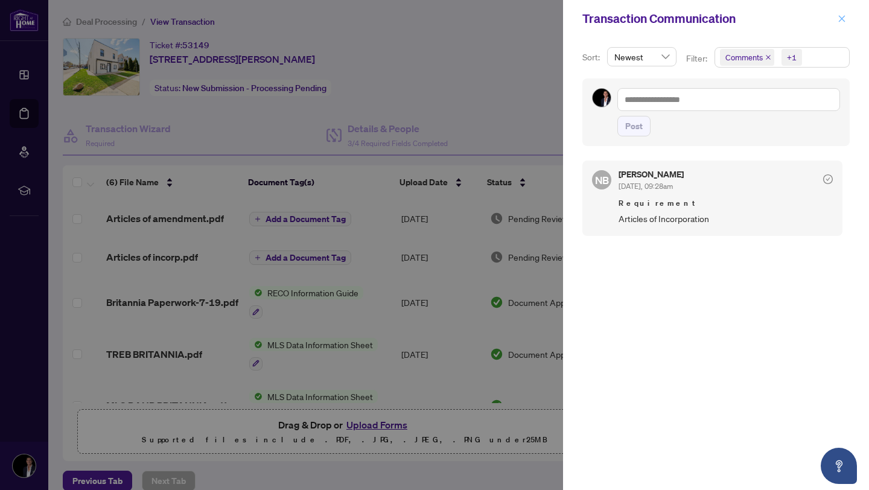
click at [837, 17] on icon "close" at bounding box center [841, 18] width 8 height 8
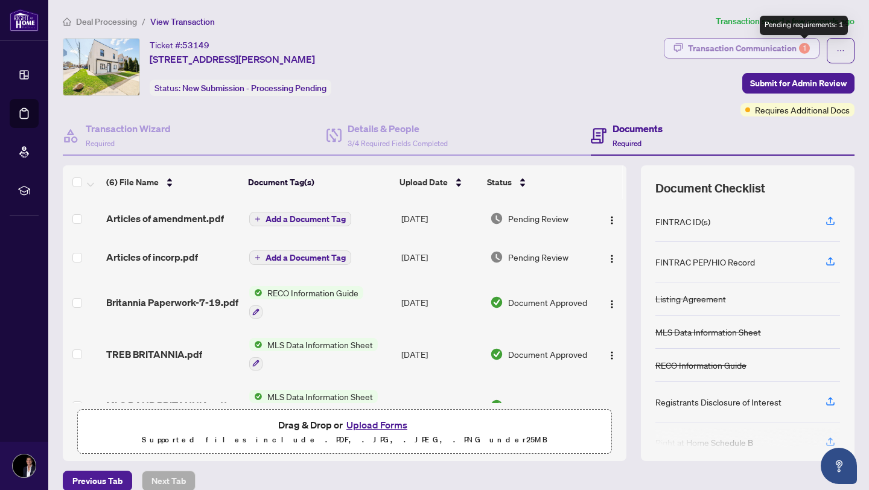
click at [801, 43] on div "1" at bounding box center [804, 48] width 11 height 11
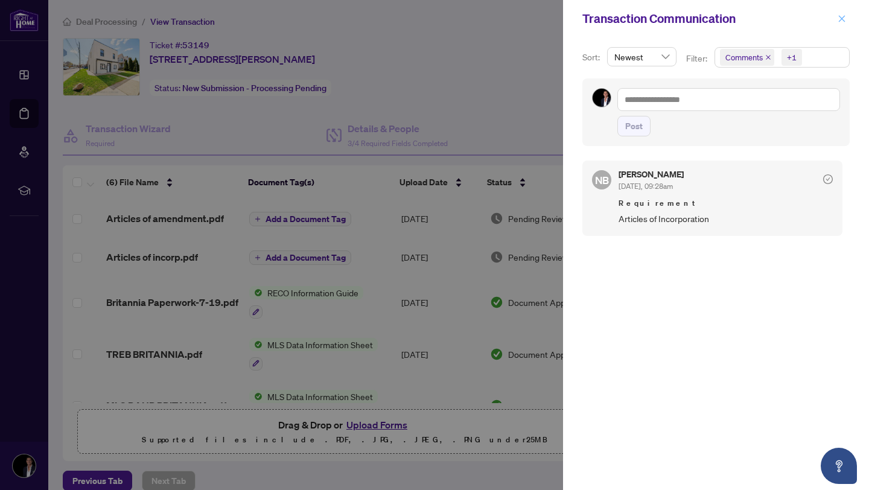
click at [840, 22] on icon "close" at bounding box center [841, 18] width 8 height 8
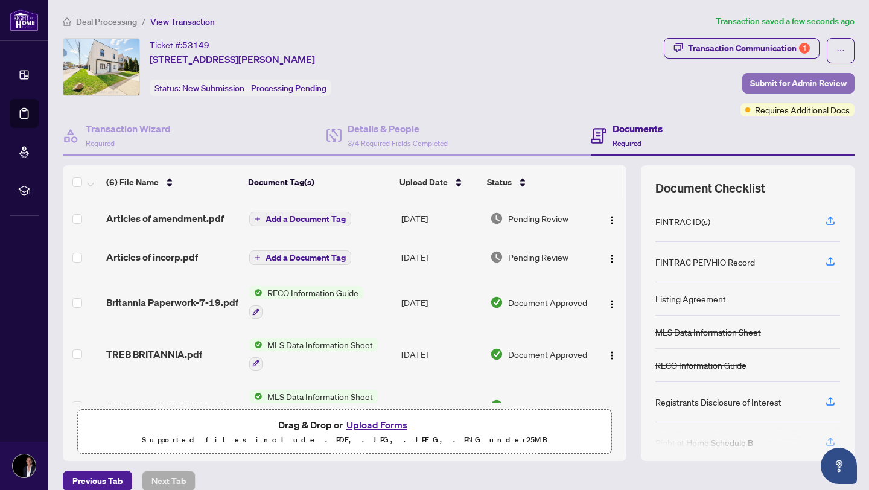
click at [795, 90] on span "Submit for Admin Review" at bounding box center [798, 83] width 97 height 19
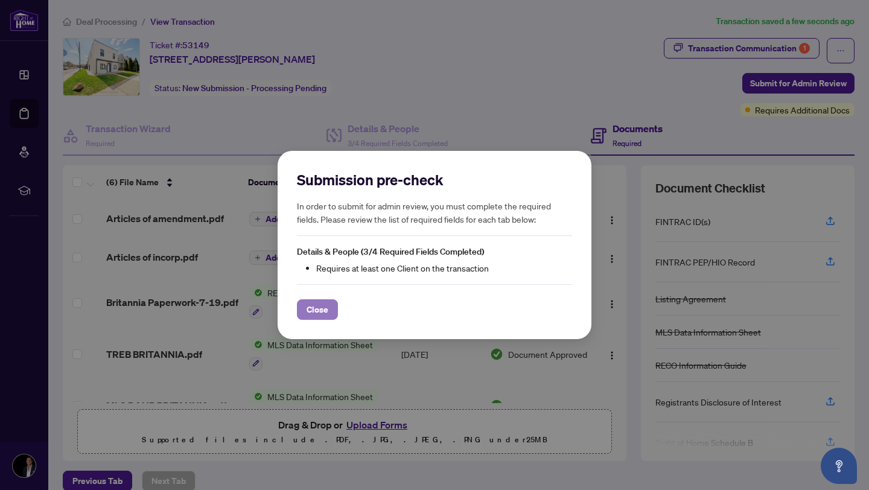
click at [332, 309] on button "Close" at bounding box center [317, 309] width 41 height 21
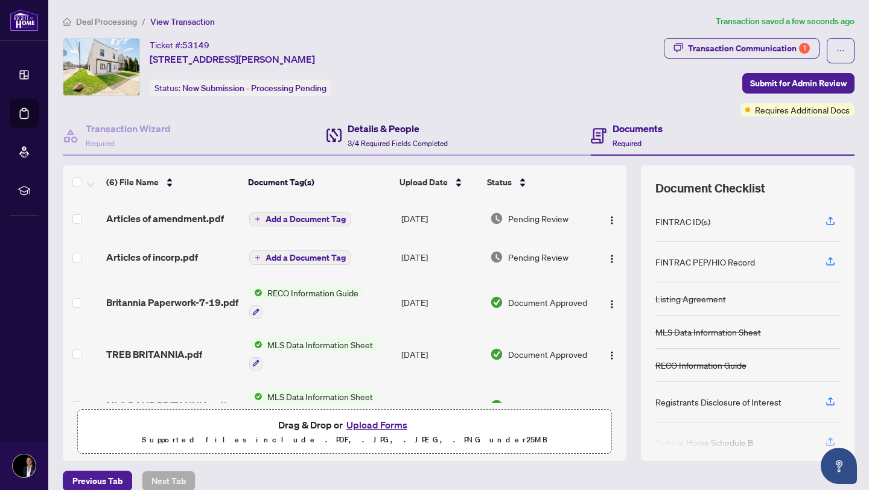
click at [370, 132] on h4 "Details & People" at bounding box center [397, 128] width 100 height 14
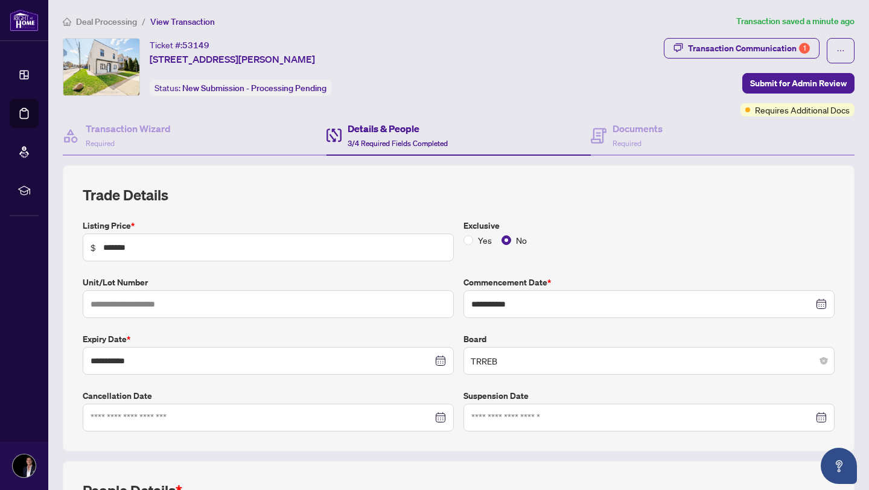
scroll to position [254, 0]
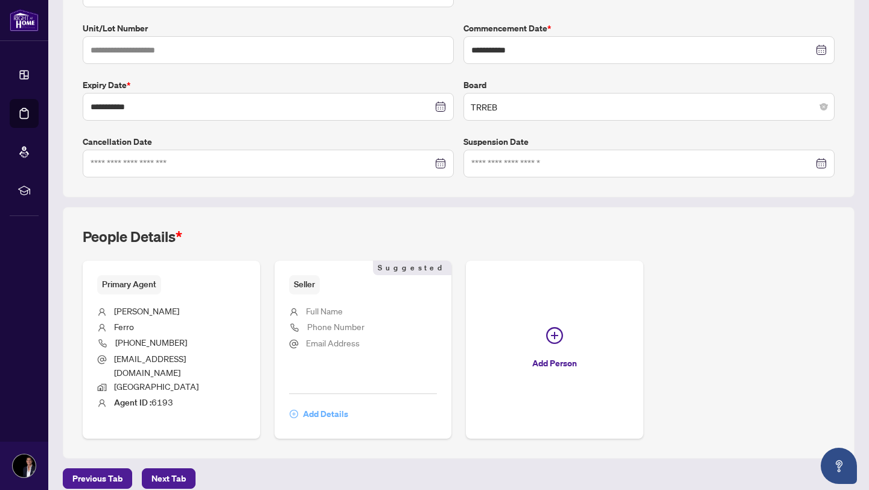
click at [339, 404] on span "Add Details" at bounding box center [325, 413] width 45 height 19
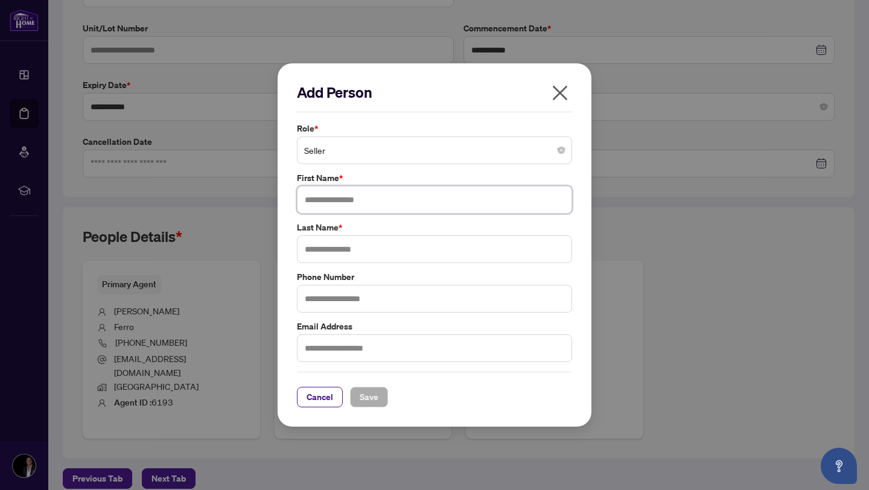
click at [332, 199] on input "text" at bounding box center [434, 200] width 275 height 28
type input "**********"
type input "***"
click at [372, 387] on span "Save" at bounding box center [369, 396] width 19 height 19
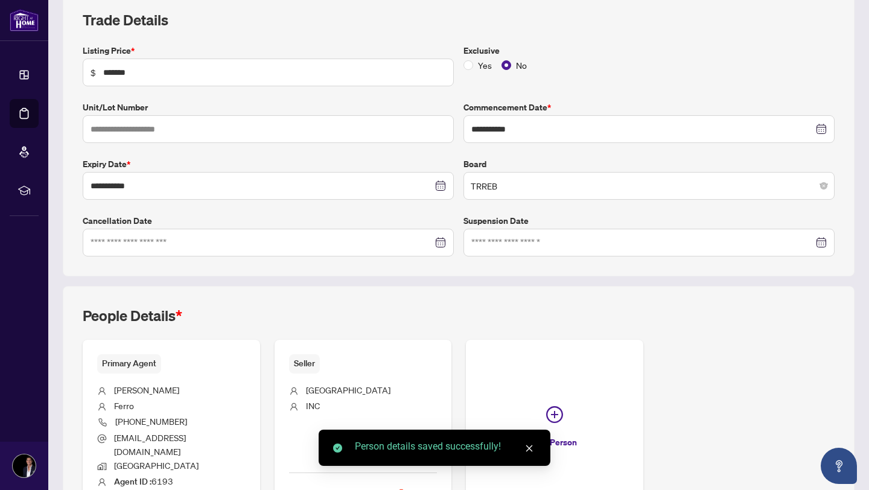
scroll to position [0, 0]
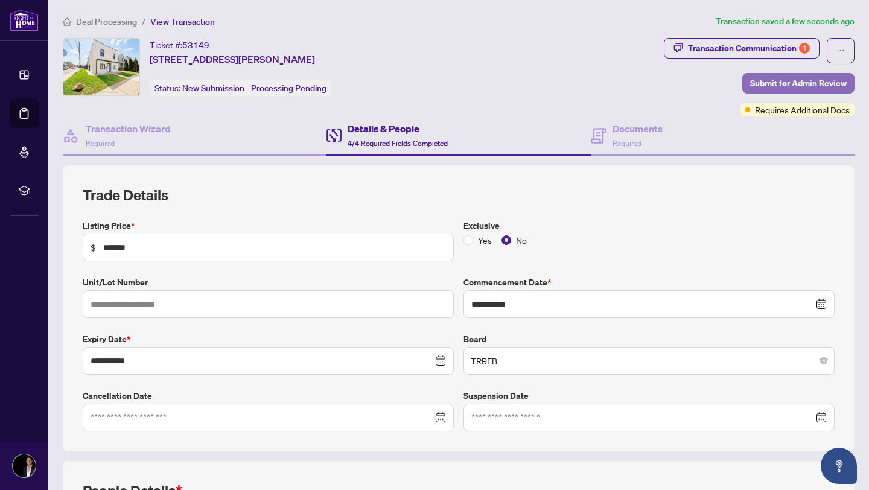
click at [817, 78] on span "Submit for Admin Review" at bounding box center [798, 83] width 97 height 19
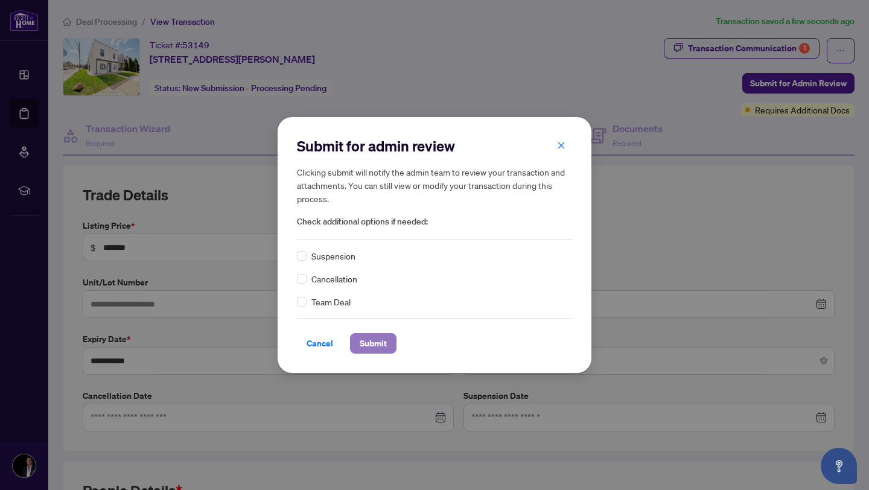
click at [388, 347] on button "Submit" at bounding box center [373, 343] width 46 height 21
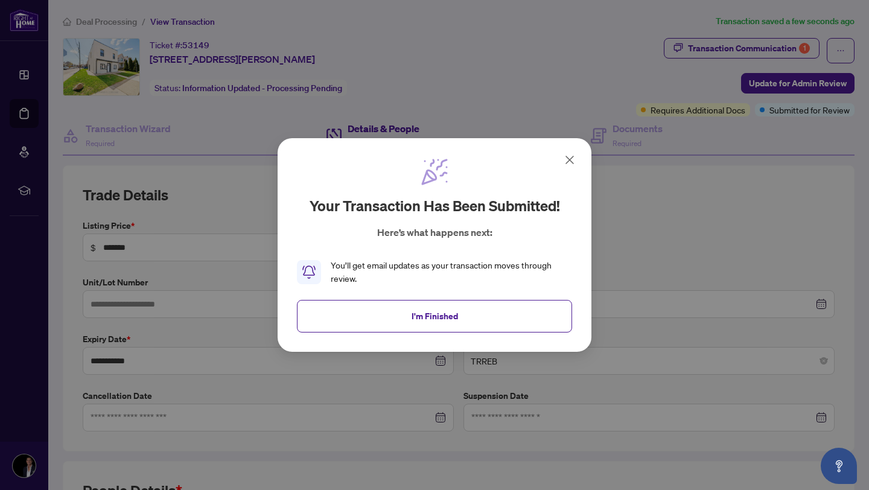
click at [450, 312] on span "I'm Finished" at bounding box center [434, 315] width 46 height 19
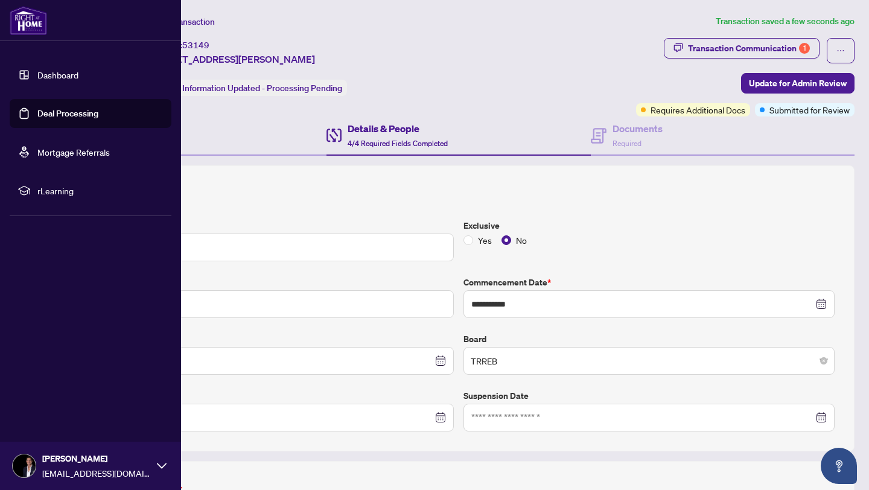
drag, startPoint x: 2, startPoint y: 71, endPoint x: 36, endPoint y: 79, distance: 34.7
click at [3, 72] on ul "Dashboard Deal Processing Mortgage Referrals rLearning" at bounding box center [90, 133] width 181 height 164
click at [39, 78] on link "Dashboard" at bounding box center [57, 74] width 41 height 11
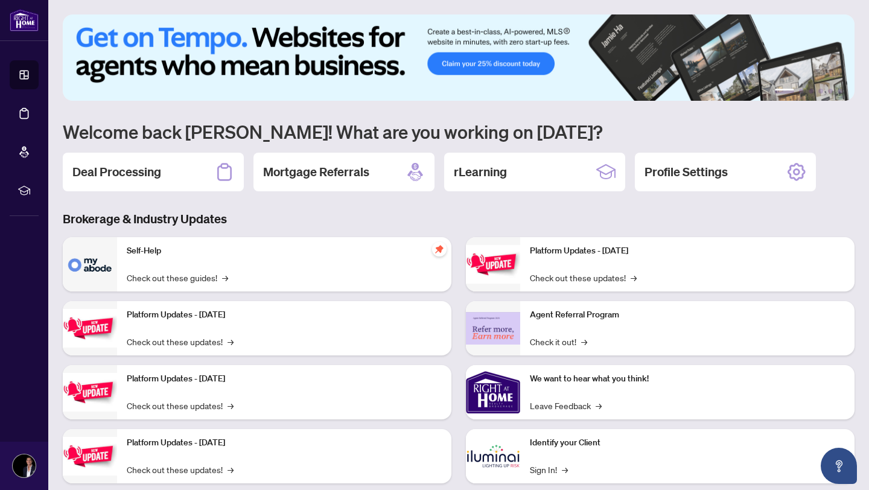
click at [142, 174] on h2 "Deal Processing" at bounding box center [116, 171] width 89 height 17
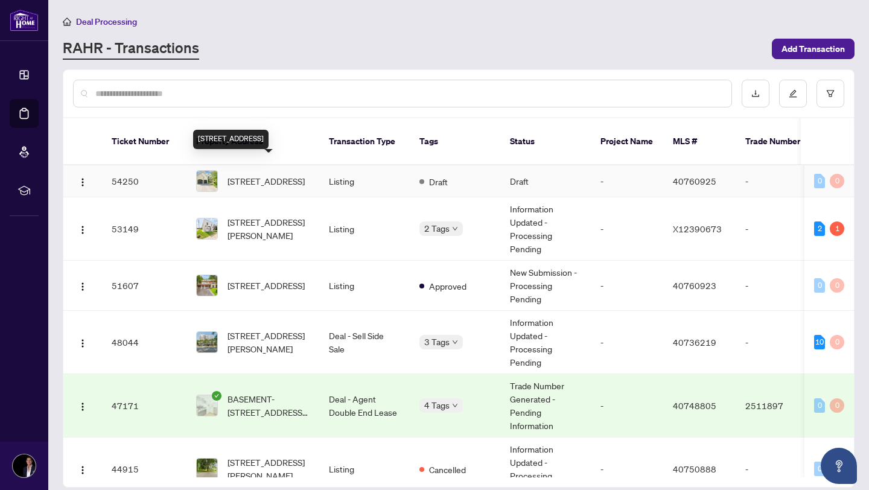
click at [265, 174] on span "[STREET_ADDRESS]" at bounding box center [265, 180] width 77 height 13
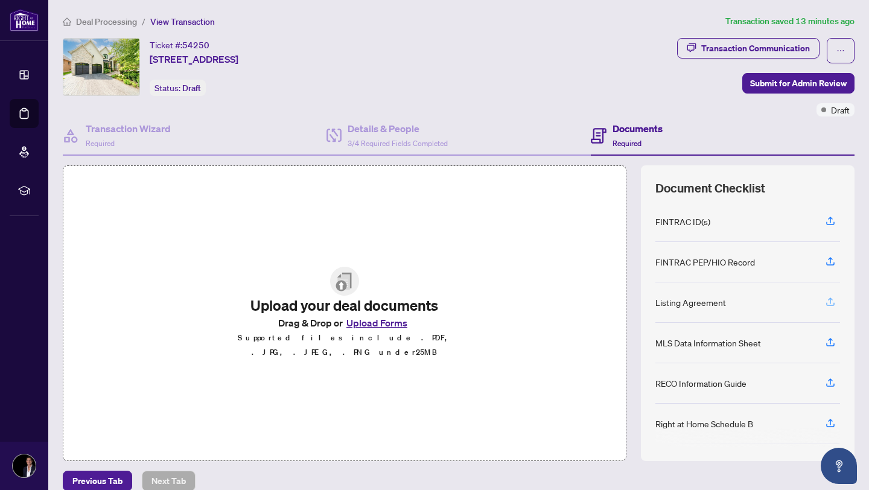
click at [837, 299] on button "button" at bounding box center [829, 302] width 19 height 21
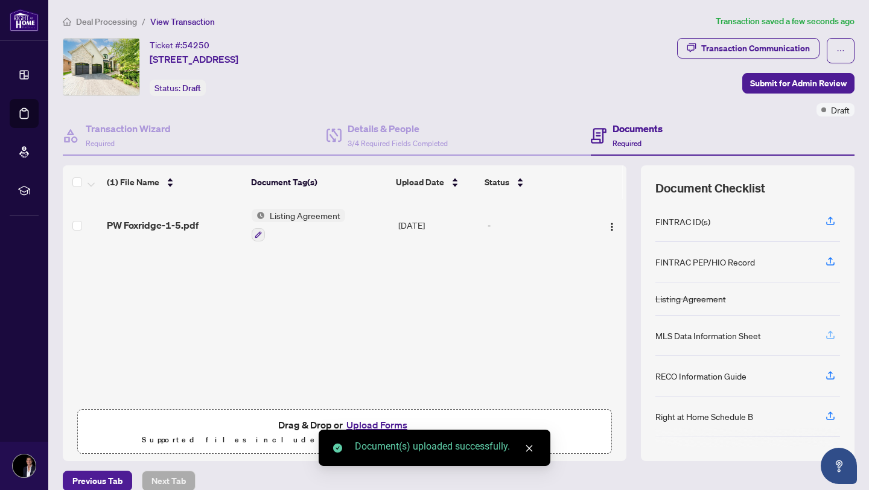
click at [829, 339] on span "button" at bounding box center [830, 335] width 11 height 19
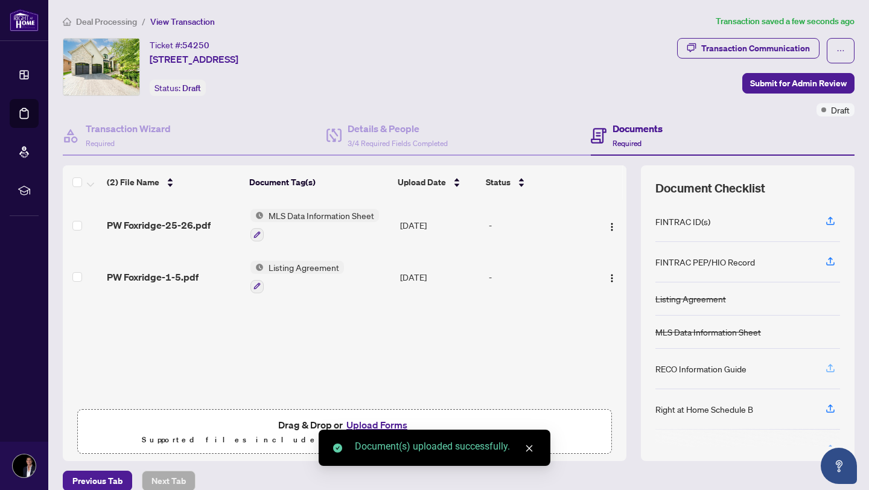
click at [832, 366] on icon "button" at bounding box center [830, 368] width 11 height 11
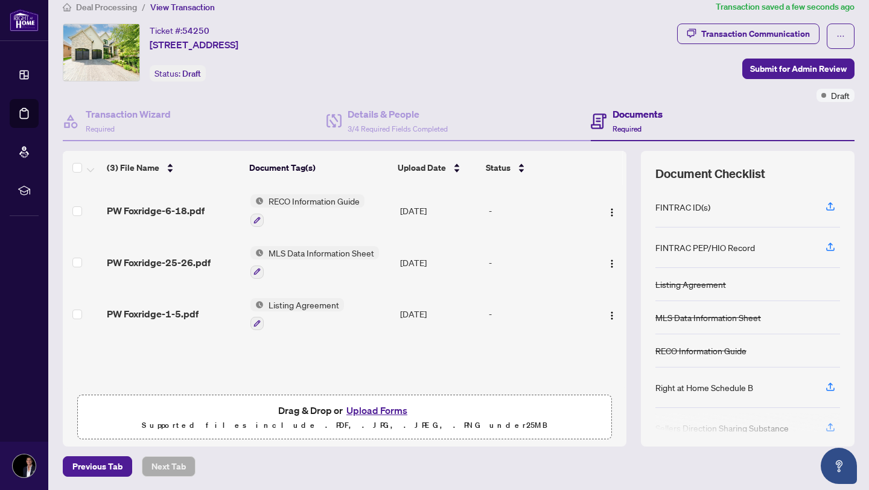
click at [387, 409] on button "Upload Forms" at bounding box center [377, 410] width 68 height 16
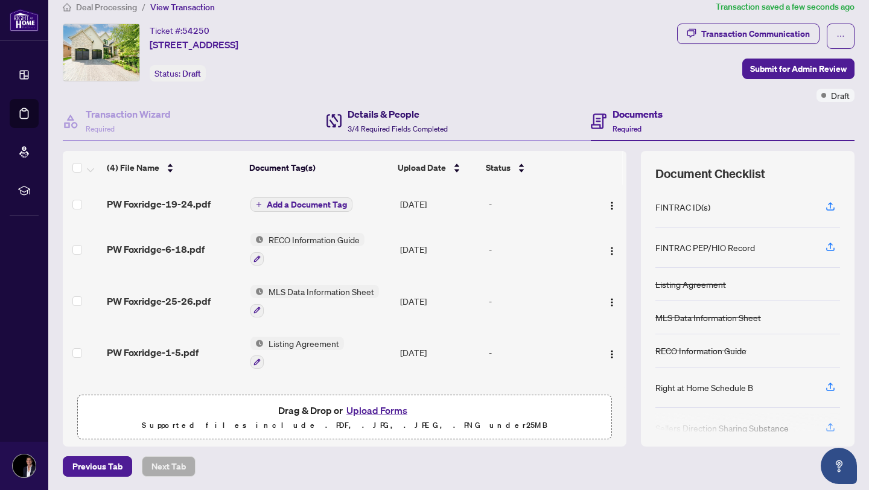
click at [370, 133] on div "Details & People 3/4 Required Fields Completed" at bounding box center [397, 121] width 100 height 28
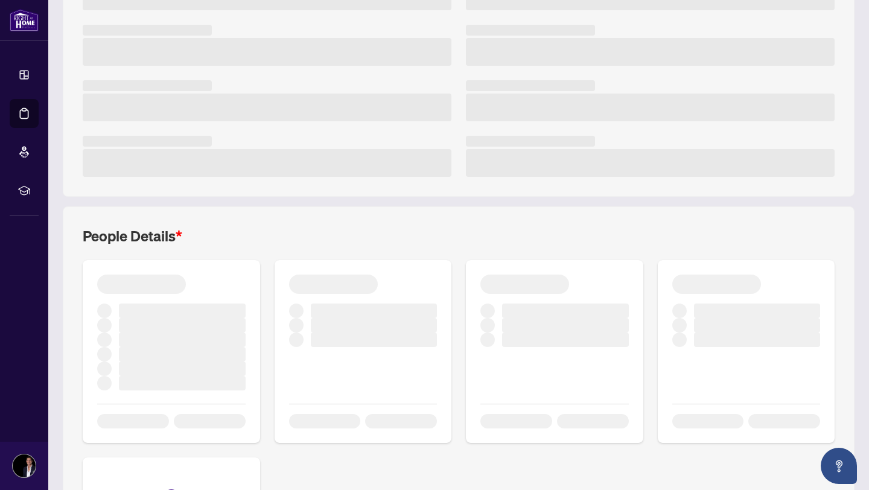
scroll to position [249, 0]
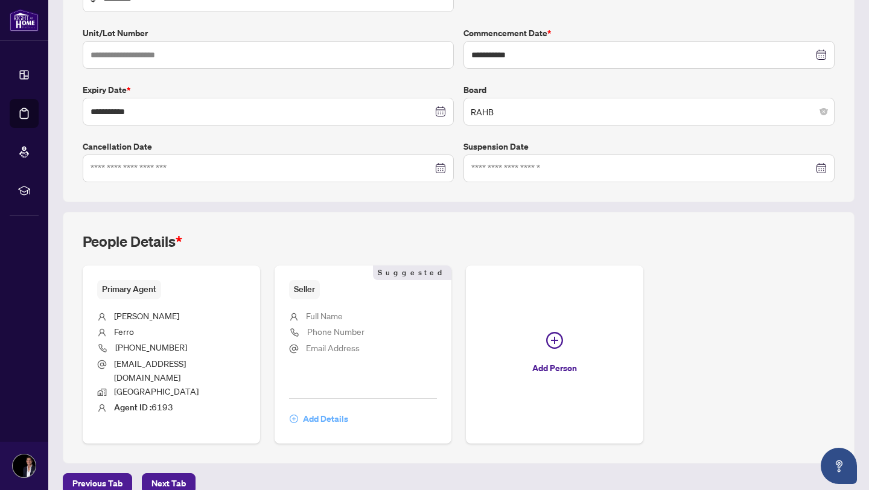
click at [329, 409] on span "Add Details" at bounding box center [325, 418] width 45 height 19
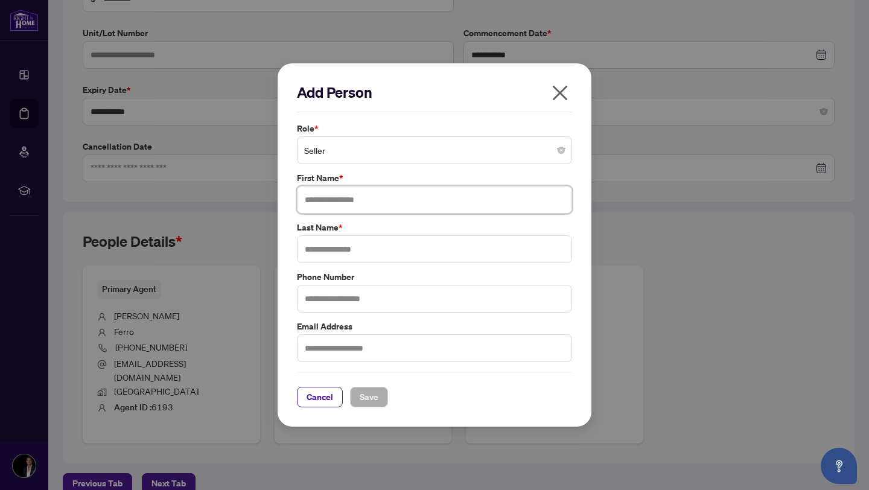
click at [348, 203] on input "text" at bounding box center [434, 200] width 275 height 28
type input "*****"
type input "********"
click at [385, 396] on button "Save" at bounding box center [369, 397] width 38 height 21
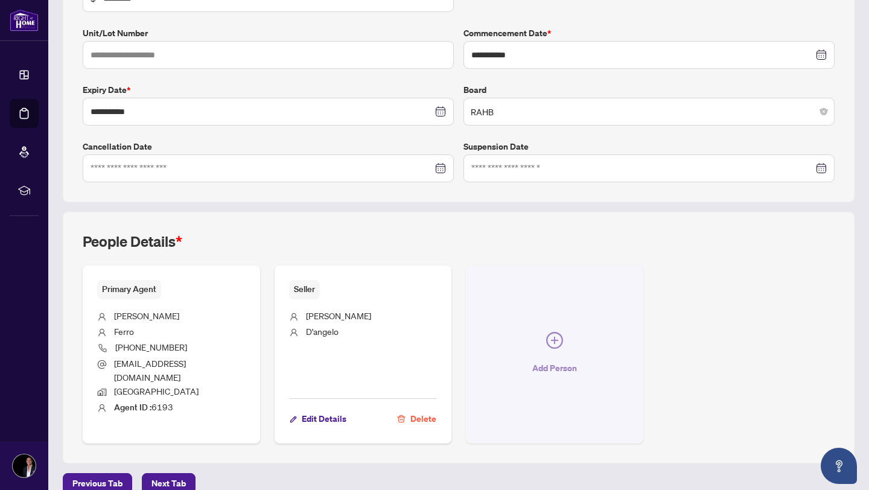
click at [548, 361] on span "Add Person" at bounding box center [554, 367] width 45 height 19
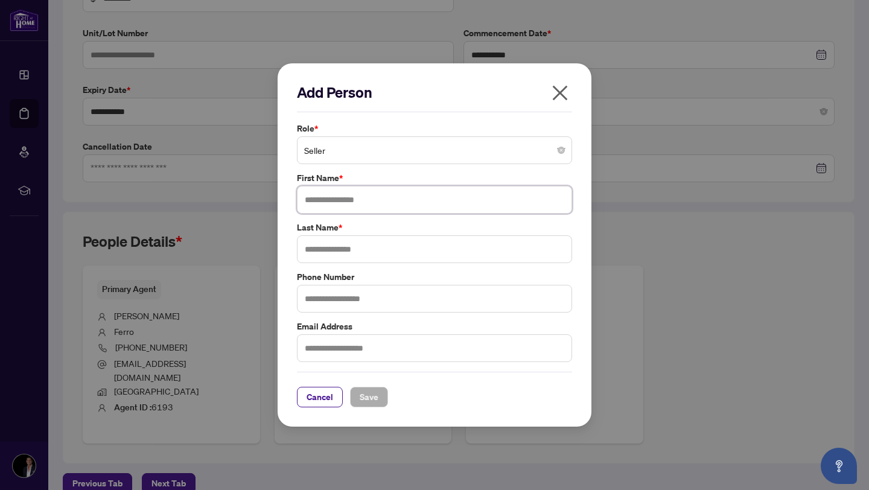
click at [390, 206] on input "text" at bounding box center [434, 200] width 275 height 28
type input "******"
type input "********"
click at [368, 395] on span "Save" at bounding box center [369, 396] width 19 height 19
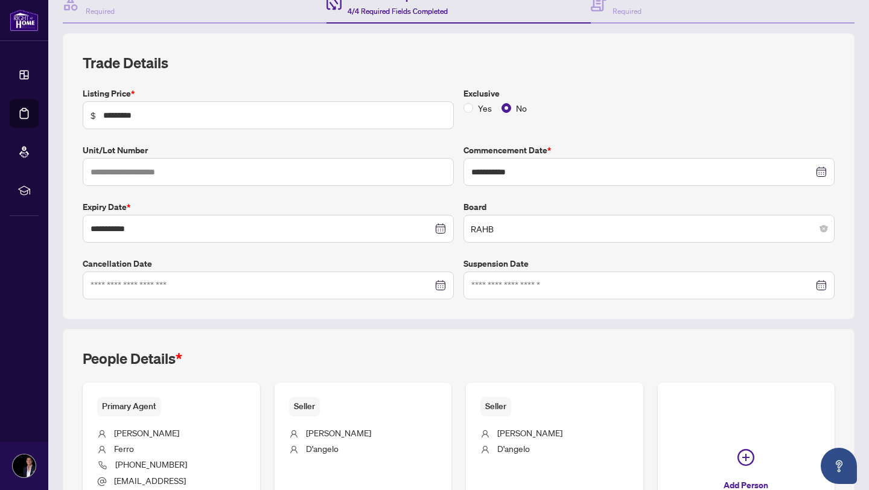
scroll to position [0, 0]
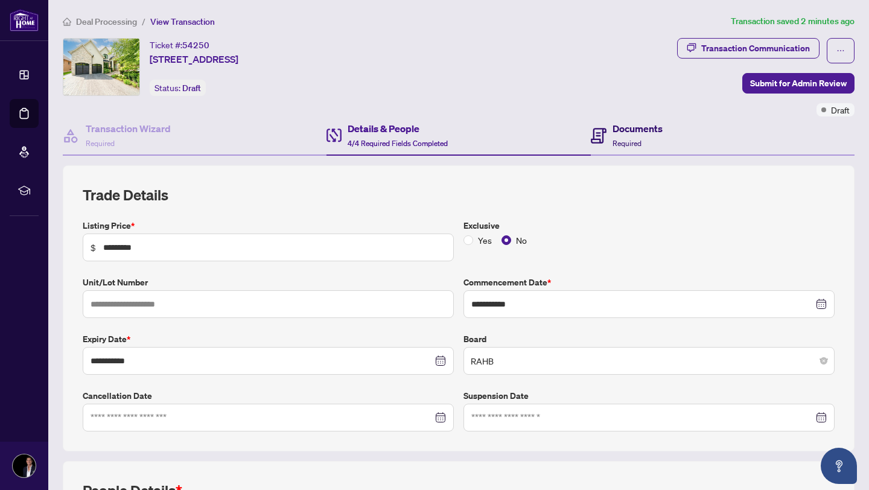
click at [620, 139] on span "Required" at bounding box center [626, 143] width 29 height 9
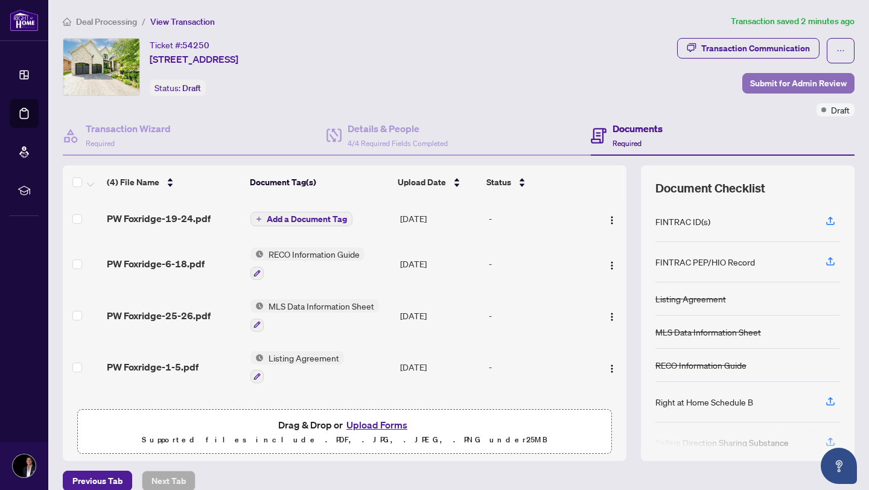
click at [777, 85] on span "Submit for Admin Review" at bounding box center [798, 83] width 97 height 19
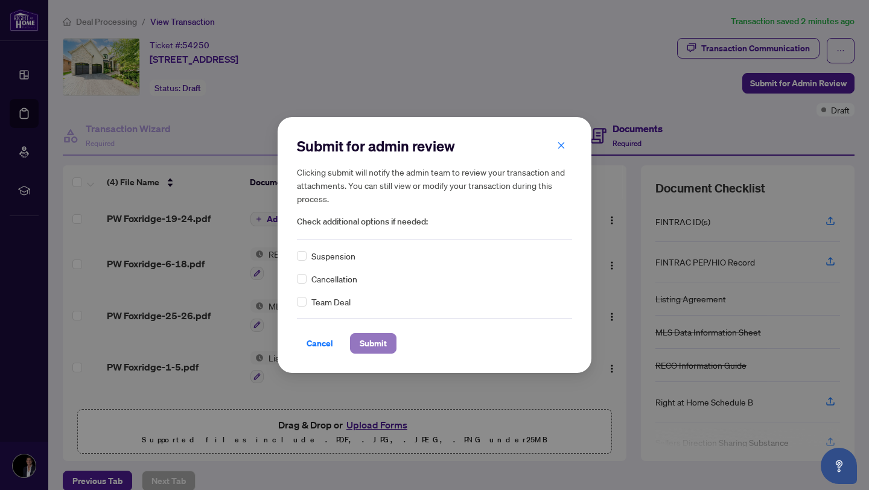
click at [360, 338] on span "Submit" at bounding box center [373, 343] width 27 height 19
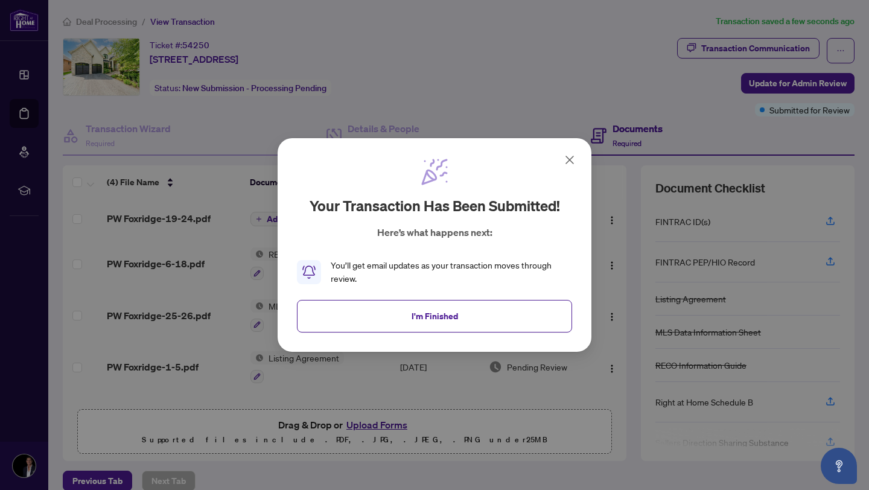
click at [426, 309] on span "I'm Finished" at bounding box center [434, 315] width 46 height 19
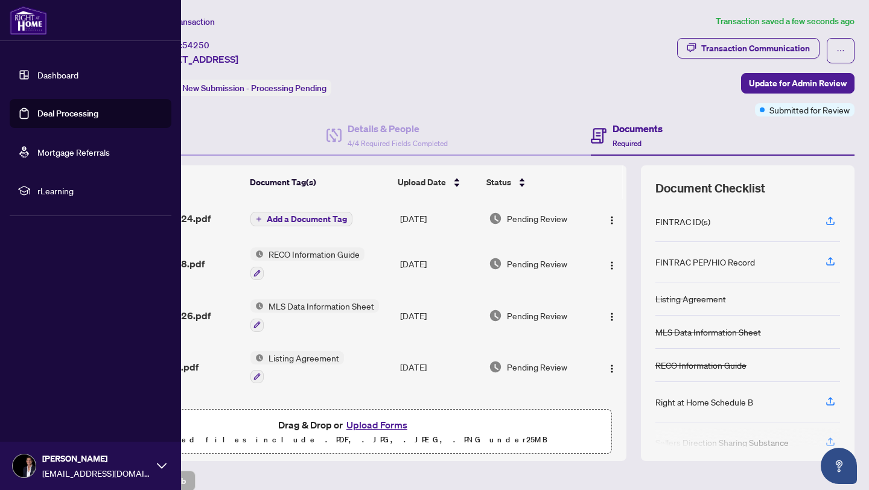
click at [75, 78] on link "Dashboard" at bounding box center [57, 74] width 41 height 11
